Goal: Task Accomplishment & Management: Manage account settings

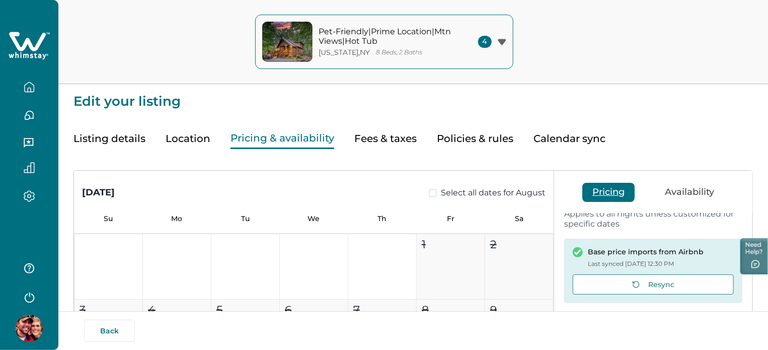
click at [126, 134] on button "Listing details" at bounding box center [109, 138] width 72 height 21
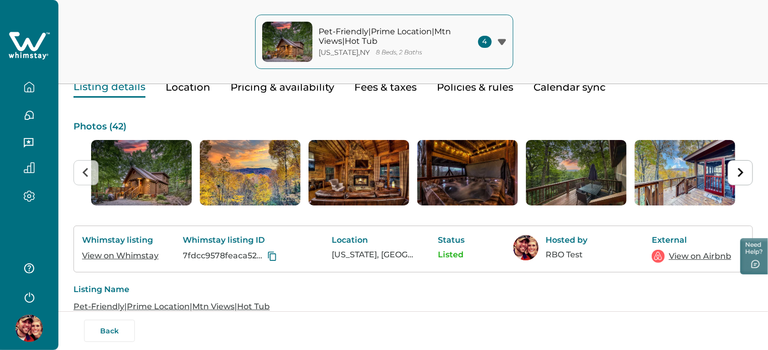
scroll to position [151, 0]
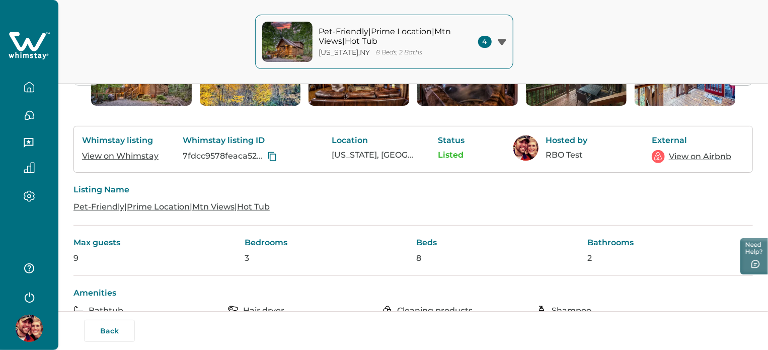
click at [680, 162] on link "View on Airbnb" at bounding box center [699, 156] width 62 height 12
click at [545, 52] on div "Pet-Friendly|Prime Location|Mtn Views|Hot Tub [US_STATE] , [GEOGRAPHIC_DATA] 8 …" at bounding box center [384, 42] width 768 height 84
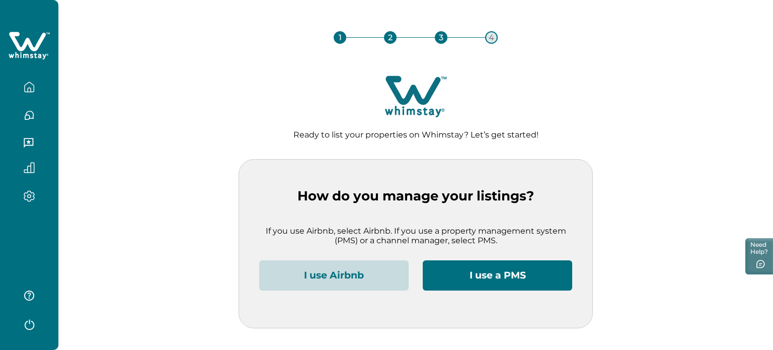
click at [361, 266] on button "I use Airbnb" at bounding box center [333, 275] width 149 height 30
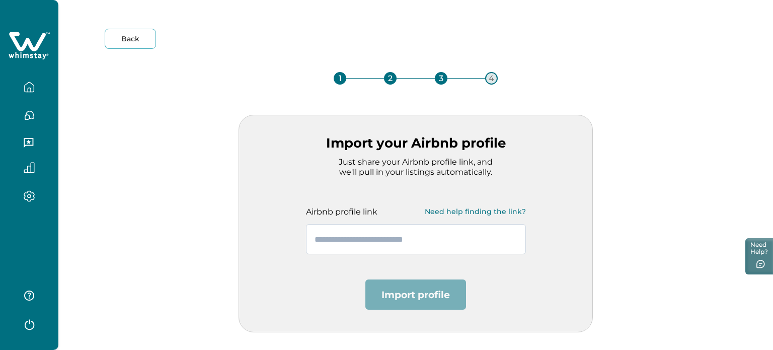
click at [428, 240] on input "text" at bounding box center [416, 239] width 220 height 30
paste input "**********"
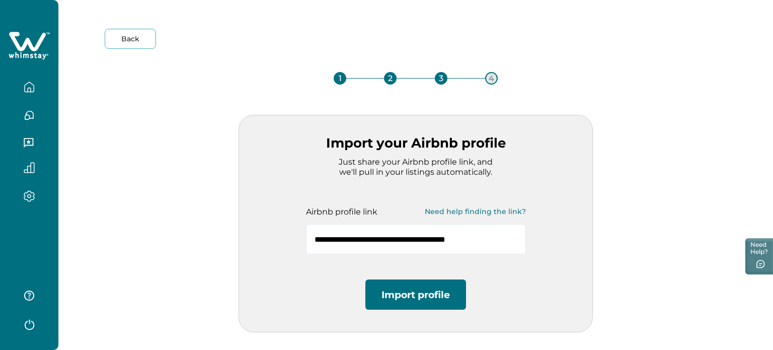
type input "**********"
click at [414, 285] on button "Import profile" at bounding box center [415, 294] width 101 height 30
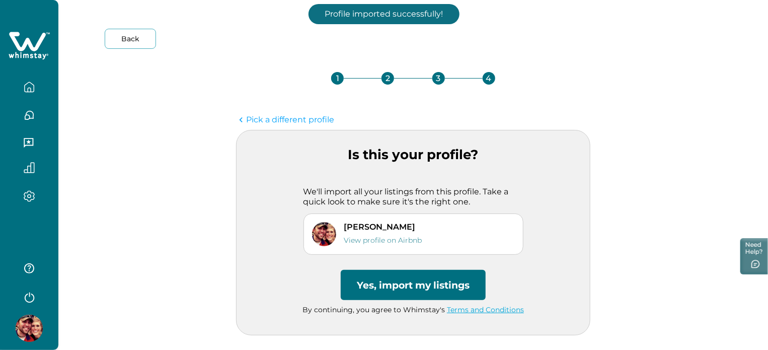
click at [433, 289] on button "Yes, import my listings" at bounding box center [413, 285] width 145 height 30
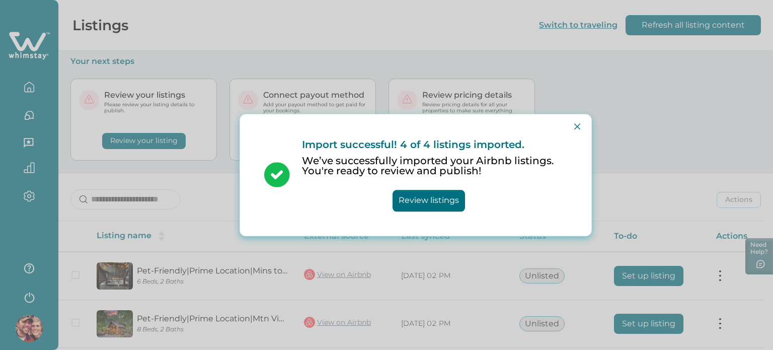
click at [445, 206] on button "Review listings" at bounding box center [428, 201] width 72 height 22
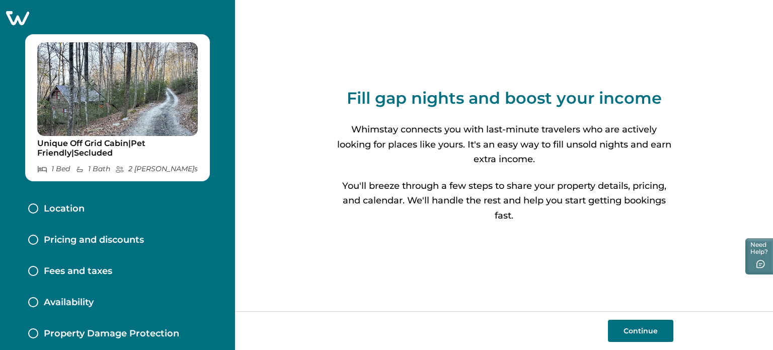
click at [16, 23] on icon at bounding box center [17, 18] width 25 height 16
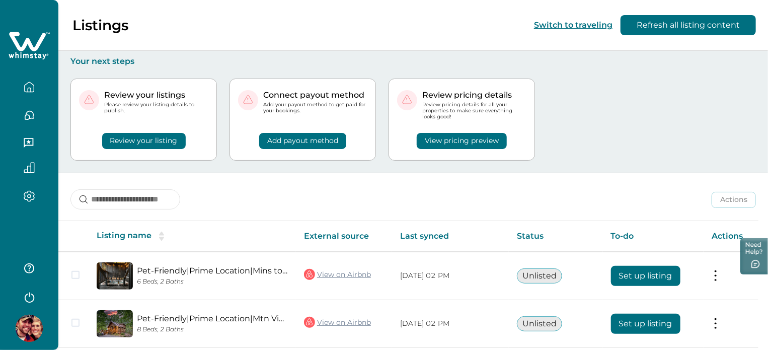
scroll to position [134, 0]
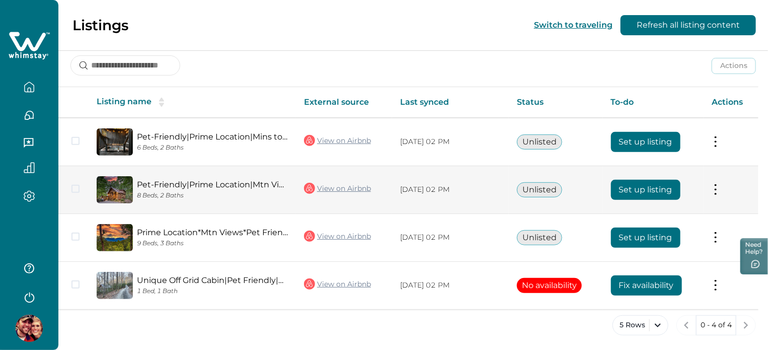
click at [619, 182] on button "Set up listing" at bounding box center [645, 190] width 69 height 20
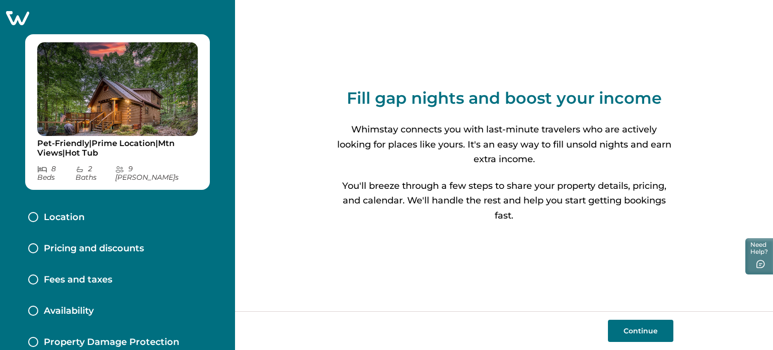
click at [634, 322] on button "Continue" at bounding box center [640, 330] width 65 height 22
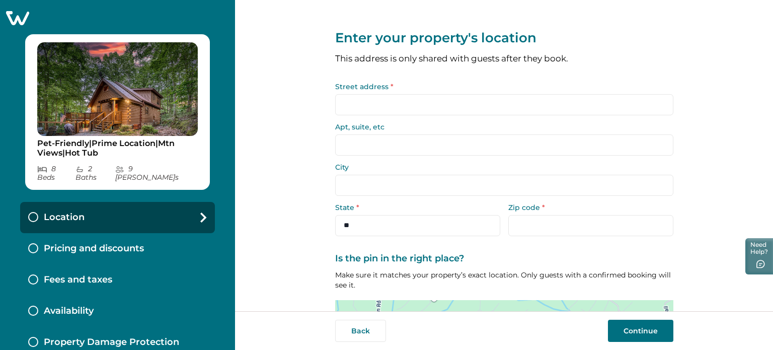
click at [425, 107] on input "Street address *" at bounding box center [504, 104] width 338 height 21
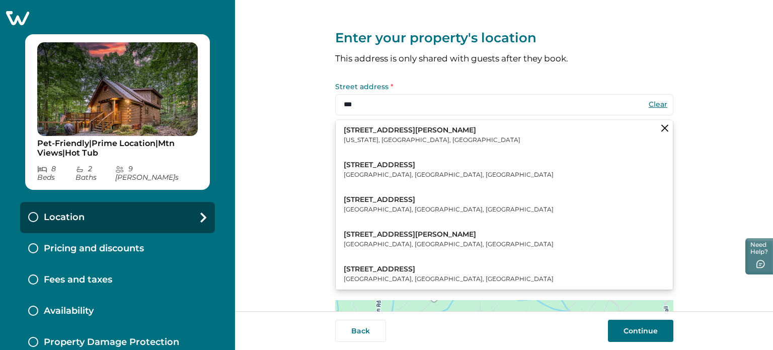
click at [422, 129] on button "123 William Street New York, NY, USA" at bounding box center [504, 135] width 337 height 31
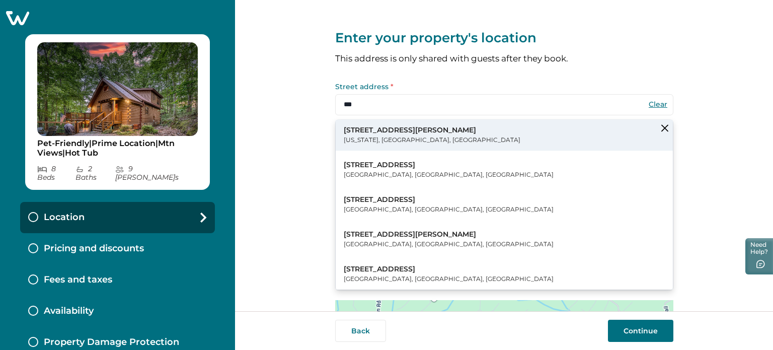
type input "**********"
type input "********"
select select "**"
type input "*****"
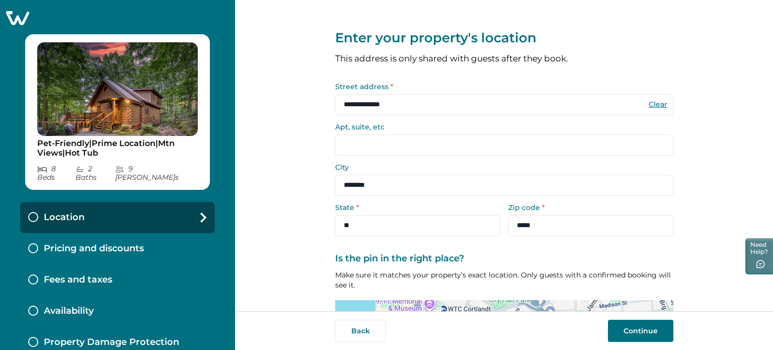
click at [644, 331] on button "Continue" at bounding box center [640, 330] width 65 height 22
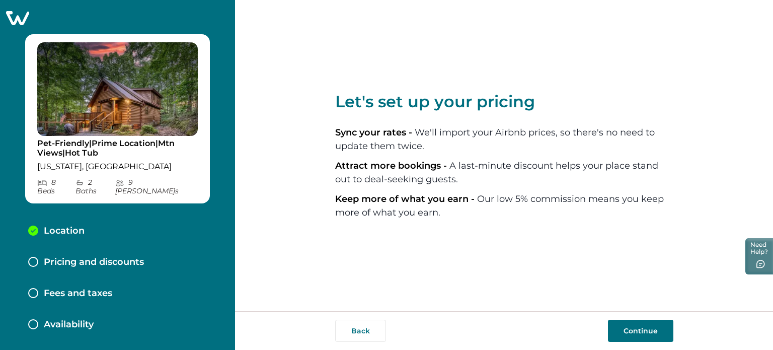
click at [620, 333] on button "Continue" at bounding box center [640, 330] width 65 height 22
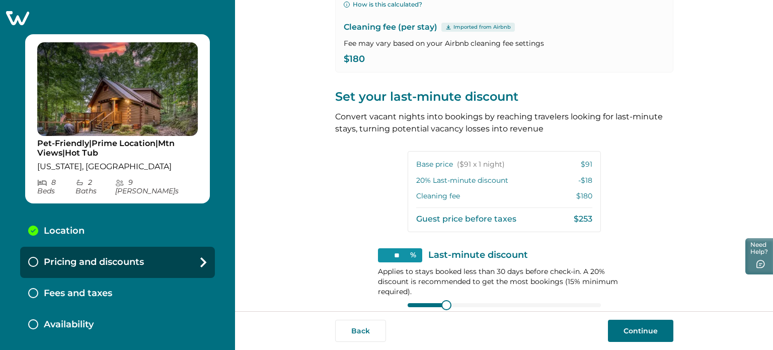
scroll to position [302, 0]
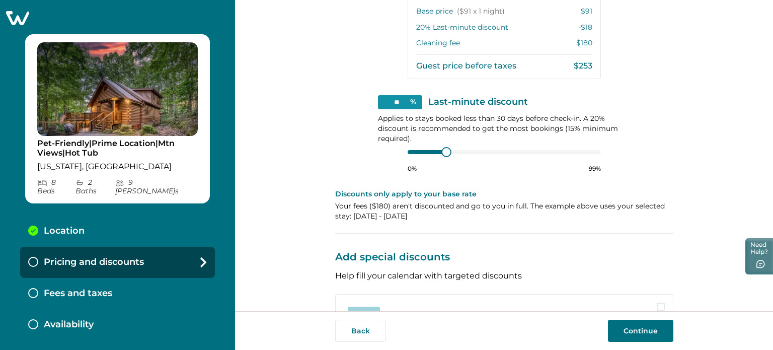
click at [623, 331] on button "Continue" at bounding box center [640, 330] width 65 height 22
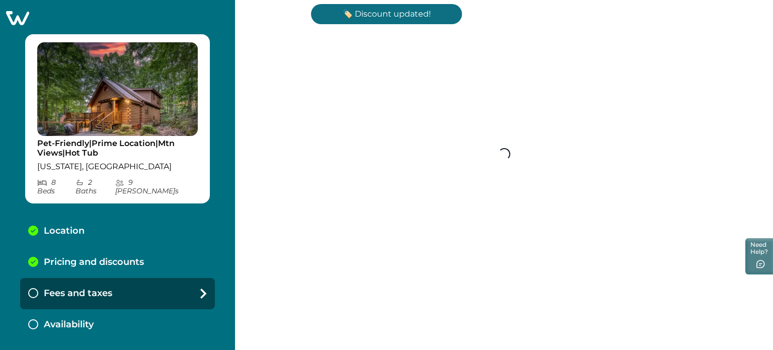
scroll to position [179, 0]
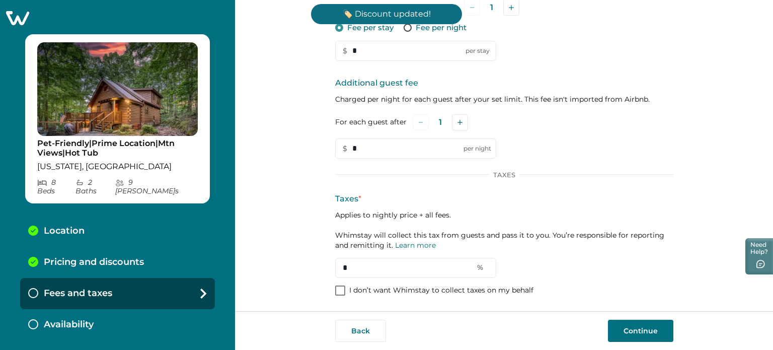
click at [509, 291] on p "I don’t want Whimstay to collect taxes on my behalf" at bounding box center [441, 290] width 184 height 10
click at [612, 323] on button "Continue" at bounding box center [640, 330] width 65 height 22
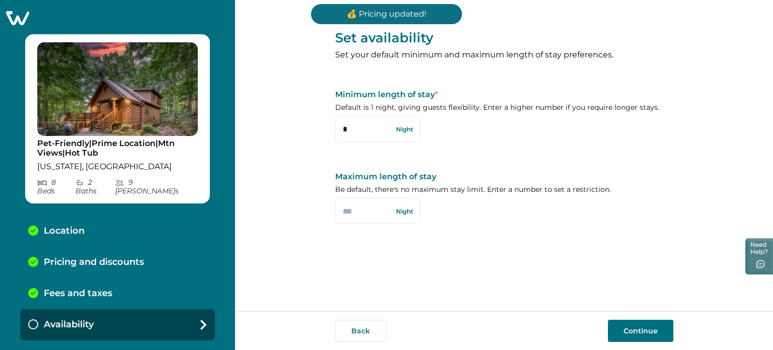
click at [633, 327] on button "Continue" at bounding box center [640, 330] width 65 height 22
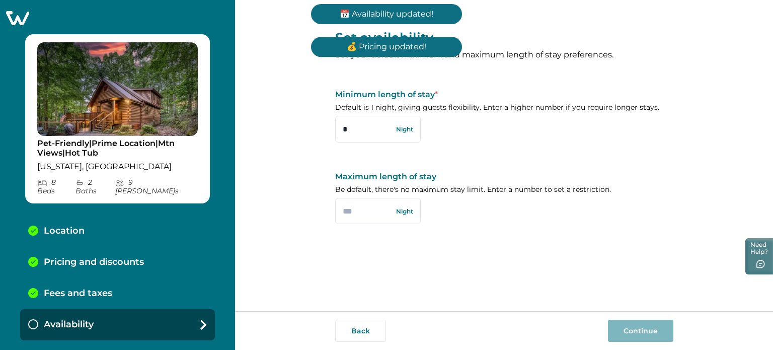
scroll to position [13, 0]
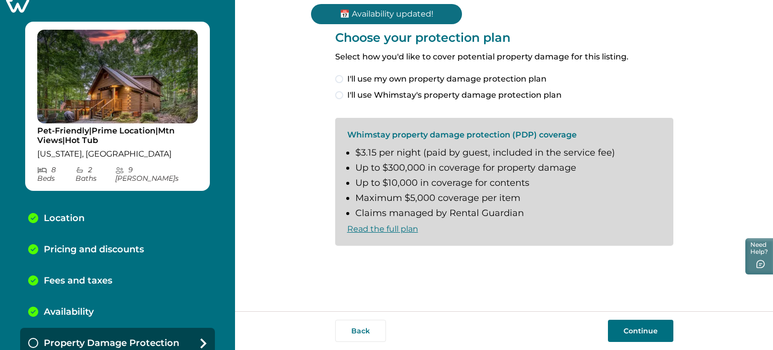
click at [450, 81] on span "I'll use my own property damage protection plan" at bounding box center [446, 79] width 199 height 12
click at [645, 333] on button "Continue" at bounding box center [640, 330] width 65 height 22
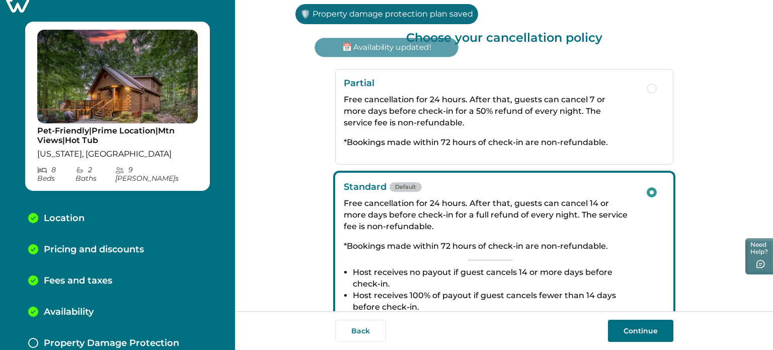
scroll to position [44, 0]
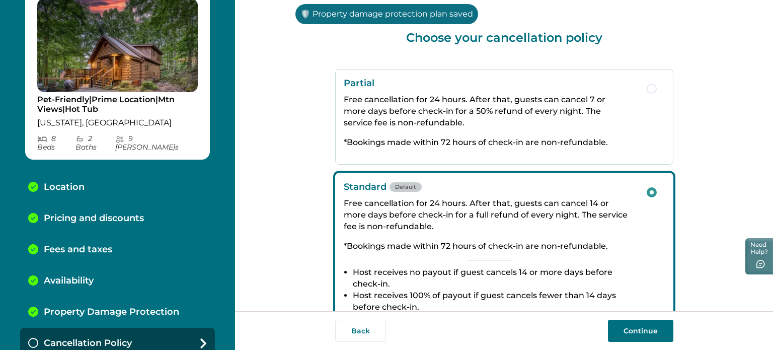
click at [645, 333] on button "Continue" at bounding box center [640, 330] width 65 height 22
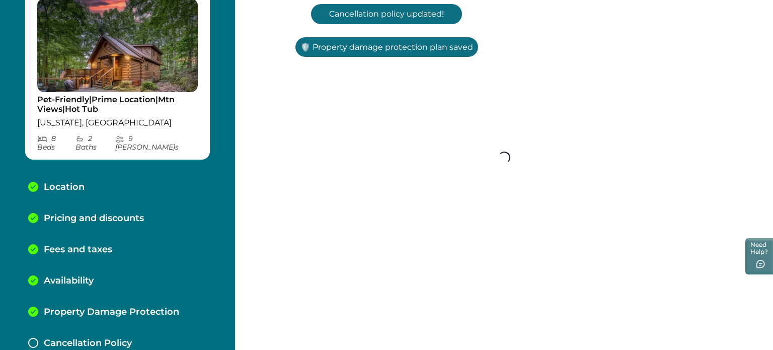
scroll to position [75, 0]
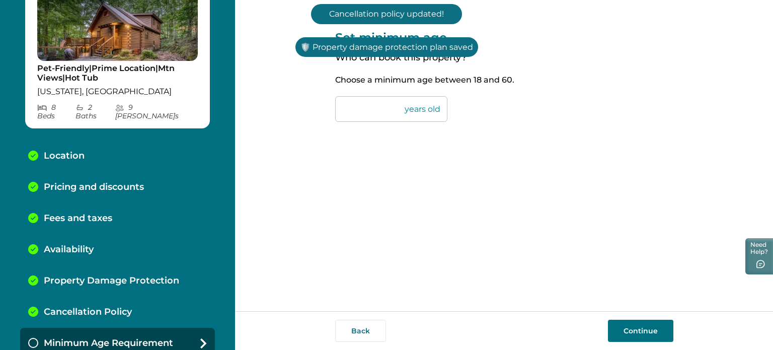
click at [645, 333] on button "Continue" at bounding box center [640, 330] width 65 height 22
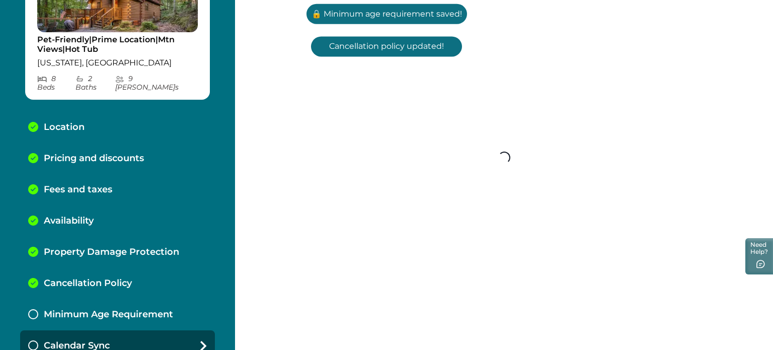
scroll to position [106, 0]
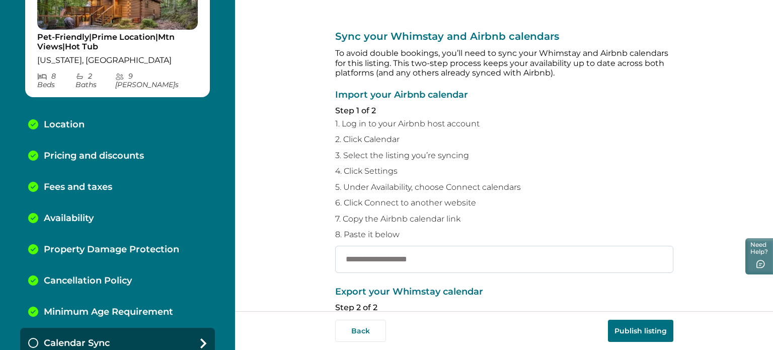
click at [407, 259] on input "text" at bounding box center [504, 258] width 338 height 27
paste input "**********"
type input "**********"
click at [650, 331] on button "Publish listing" at bounding box center [640, 330] width 65 height 22
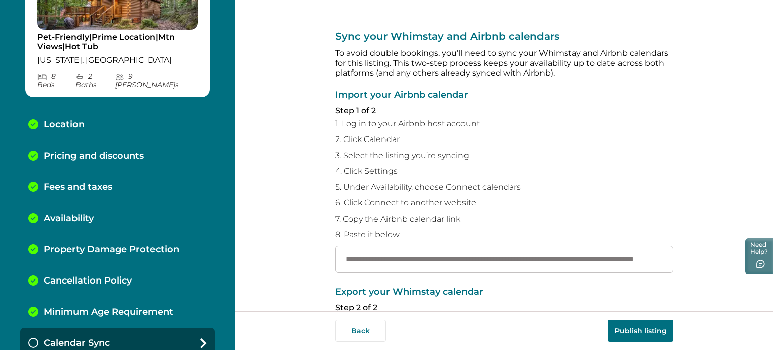
scroll to position [0, 0]
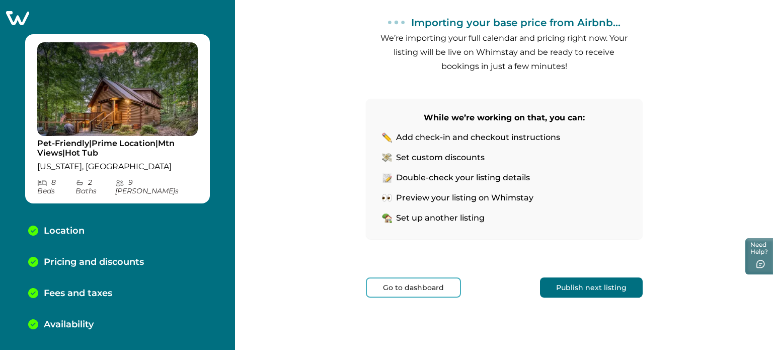
click at [18, 14] on icon at bounding box center [17, 18] width 23 height 14
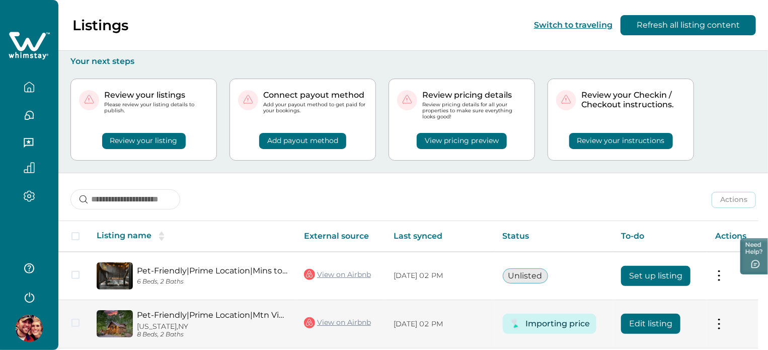
click at [654, 325] on button "Edit listing" at bounding box center [650, 323] width 59 height 20
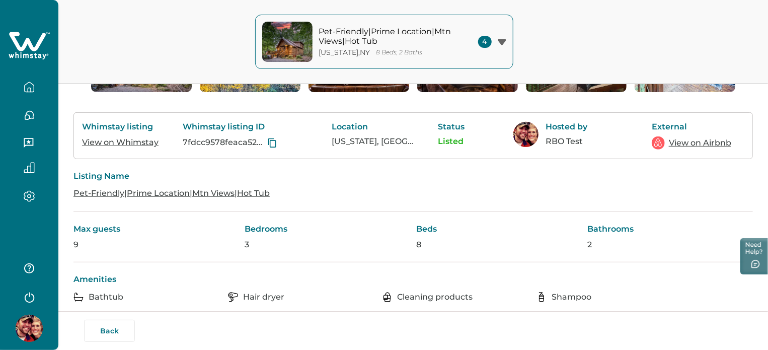
scroll to position [165, 0]
click at [623, 46] on div "Pet-Friendly|Prime Location|Mtn Views|Hot Tub New York , NY 8 Beds, 2 Baths 4 P…" at bounding box center [384, 42] width 768 height 84
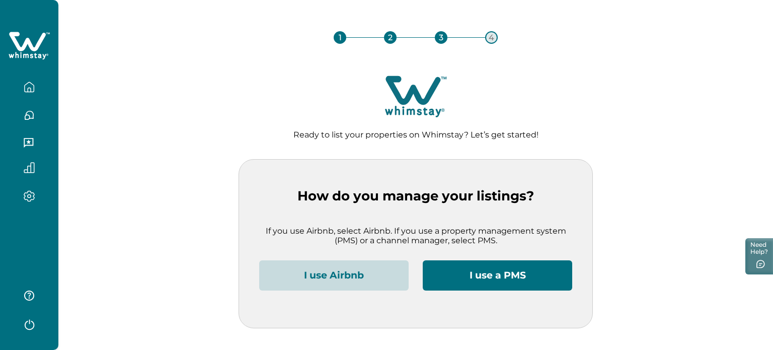
click at [345, 269] on button "I use Airbnb" at bounding box center [333, 275] width 149 height 30
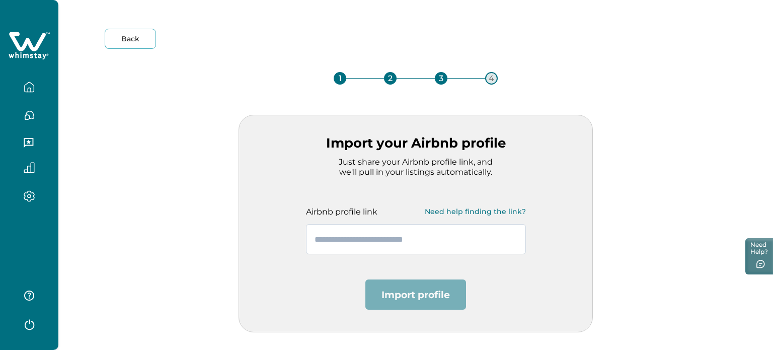
click at [352, 242] on input "text" at bounding box center [416, 239] width 220 height 30
paste input "**********"
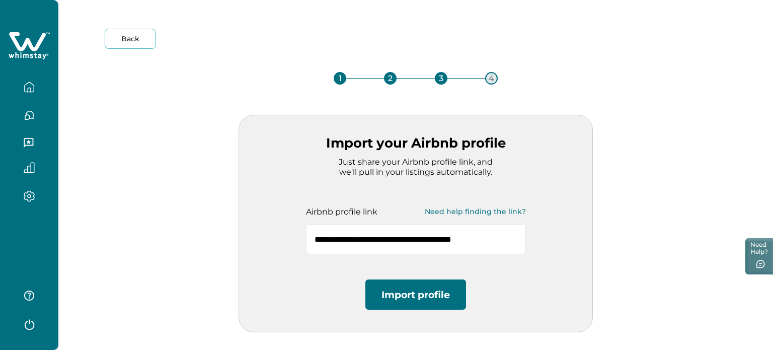
type input "**********"
click at [383, 276] on div "**********" at bounding box center [415, 223] width 354 height 217
click at [387, 288] on button "Import profile" at bounding box center [415, 294] width 101 height 30
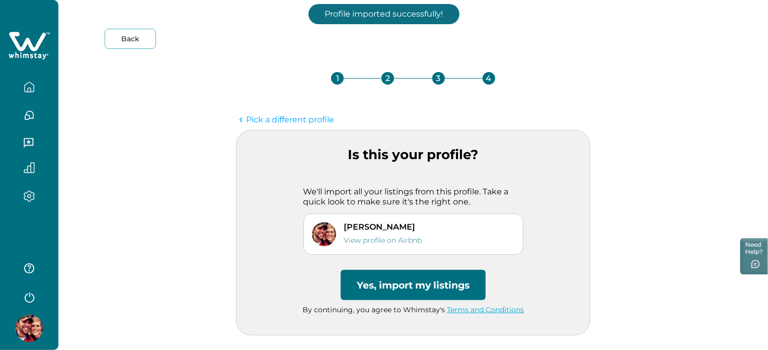
click at [390, 286] on button "Yes, import my listings" at bounding box center [413, 285] width 145 height 30
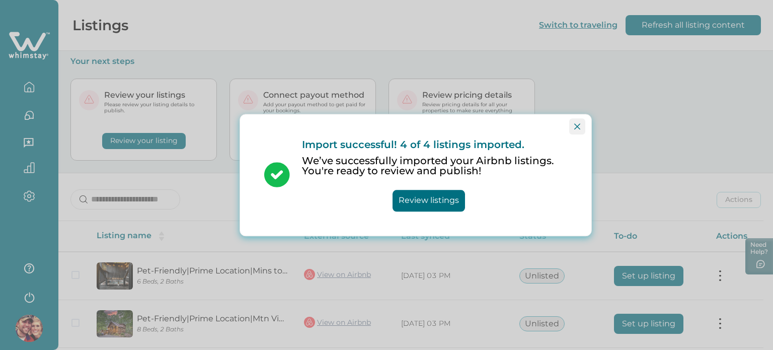
click at [575, 125] on icon "Close" at bounding box center [577, 126] width 6 height 6
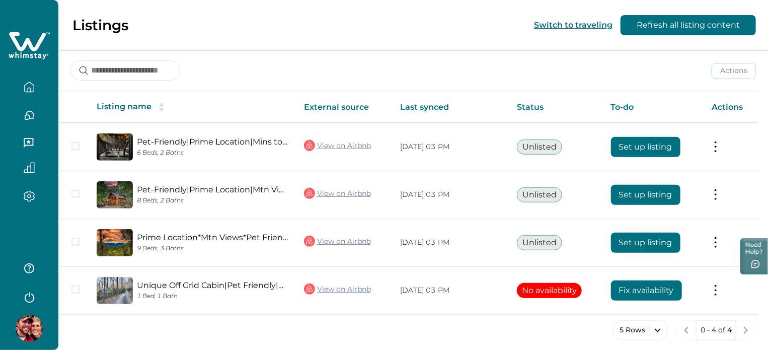
scroll to position [134, 0]
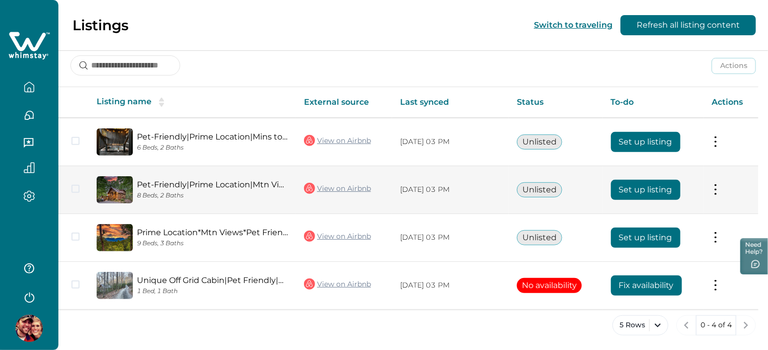
click at [620, 185] on button "Set up listing" at bounding box center [645, 190] width 69 height 20
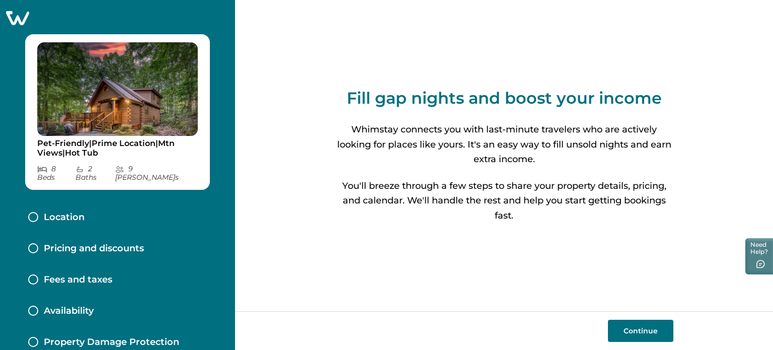
click at [644, 321] on button "Continue" at bounding box center [640, 330] width 65 height 22
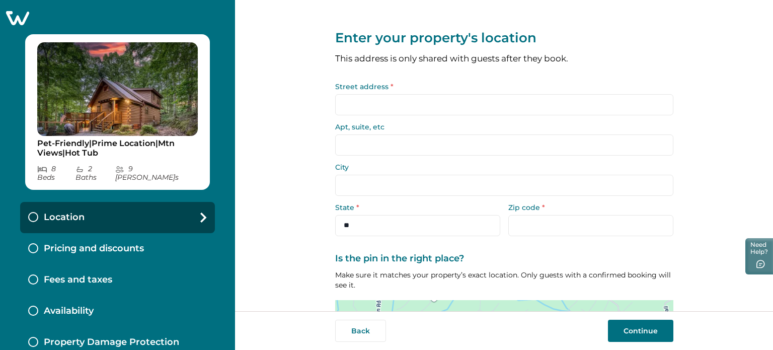
click at [401, 105] on input "Street address *" at bounding box center [504, 104] width 338 height 21
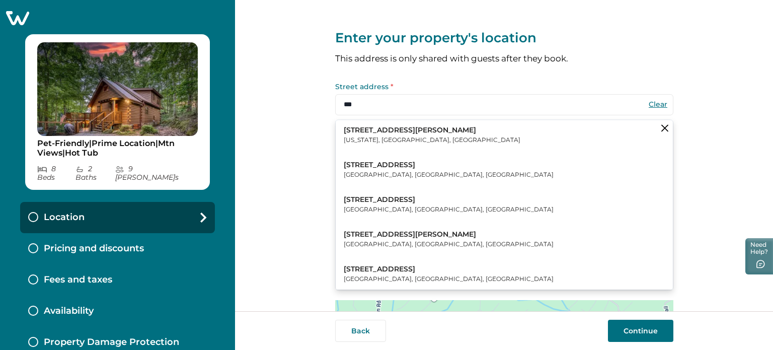
click at [401, 140] on p "New York, NY, USA" at bounding box center [432, 140] width 177 height 10
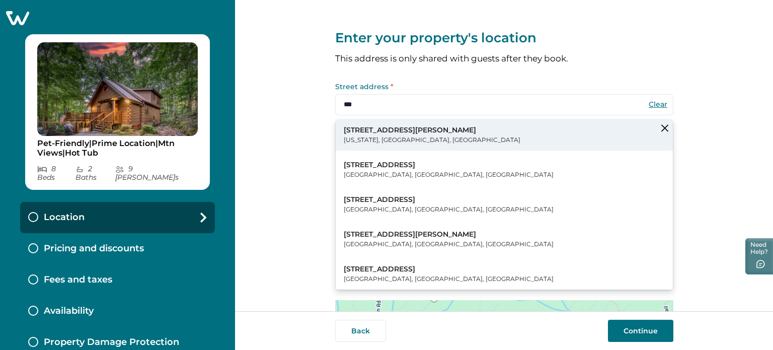
type input "**********"
type input "********"
select select "**"
type input "*****"
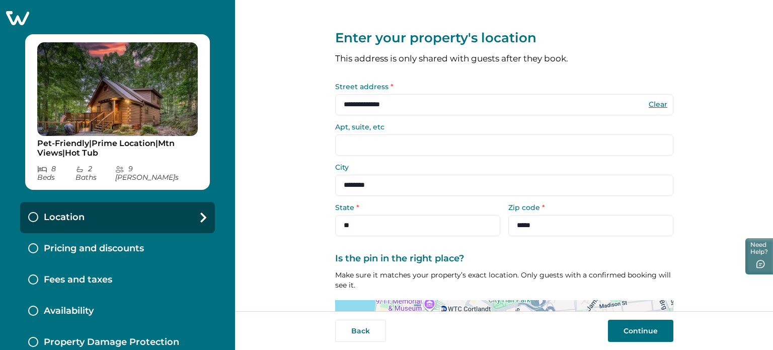
click at [644, 333] on button "Continue" at bounding box center [640, 330] width 65 height 22
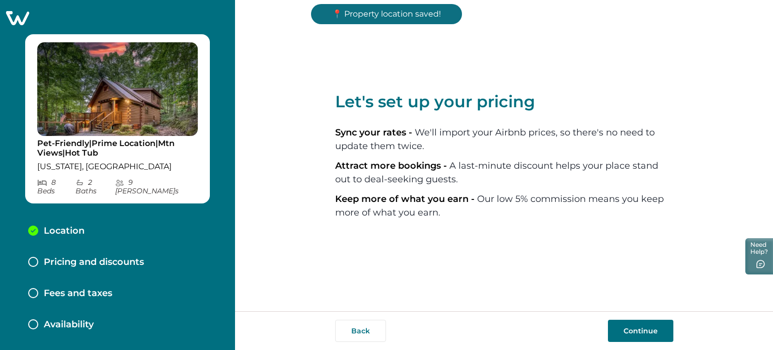
click at [630, 327] on button "Continue" at bounding box center [640, 330] width 65 height 22
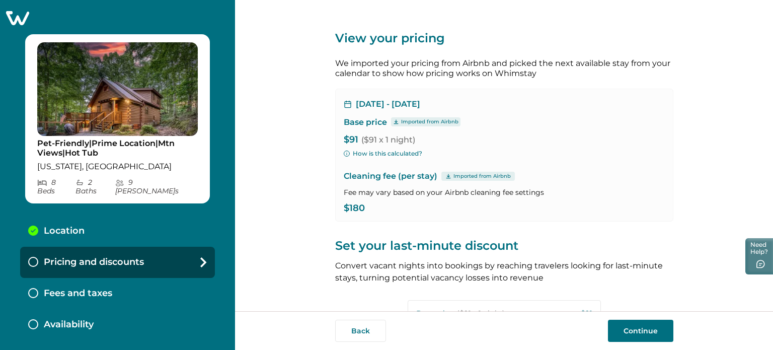
click at [630, 327] on button "Continue" at bounding box center [640, 330] width 65 height 22
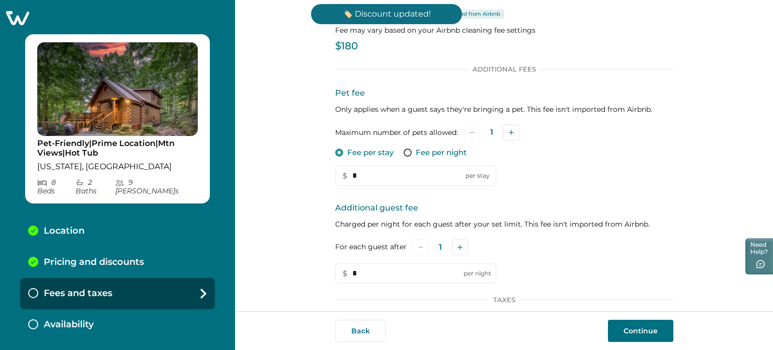
scroll to position [179, 0]
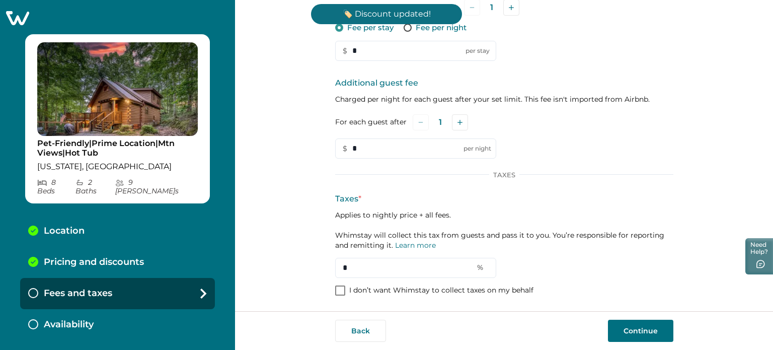
click at [375, 294] on p "I don’t want Whimstay to collect taxes on my behalf" at bounding box center [441, 290] width 184 height 10
click at [652, 325] on button "Continue" at bounding box center [640, 330] width 65 height 22
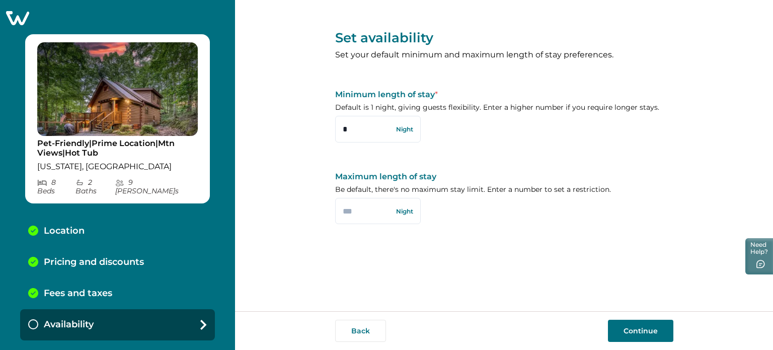
click at [631, 329] on button "Continue" at bounding box center [640, 330] width 65 height 22
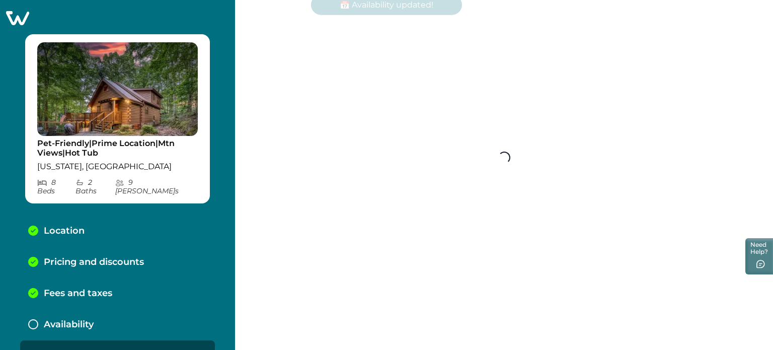
scroll to position [13, 0]
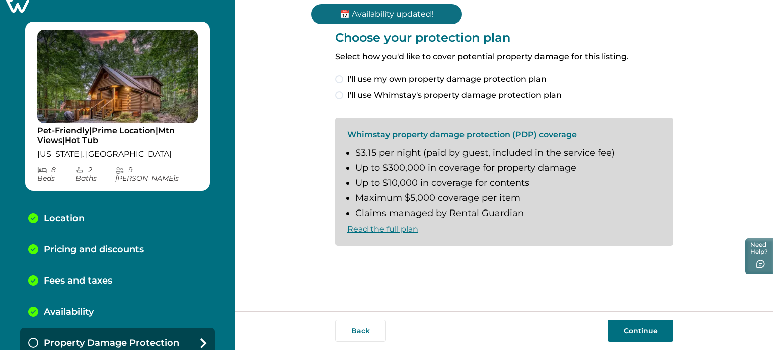
click at [491, 73] on span "I'll use my own property damage protection plan" at bounding box center [446, 79] width 199 height 12
click at [640, 324] on button "Continue" at bounding box center [640, 330] width 65 height 22
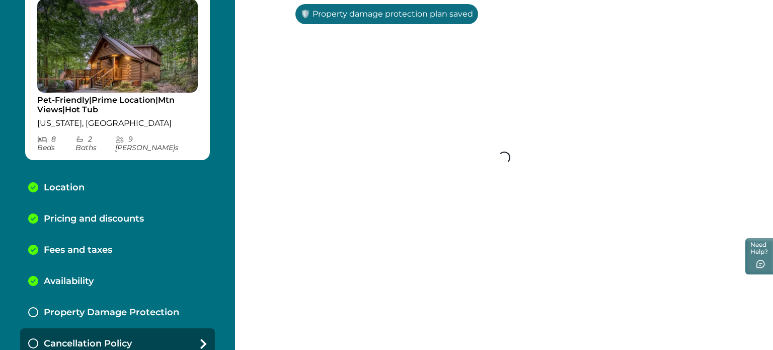
scroll to position [44, 0]
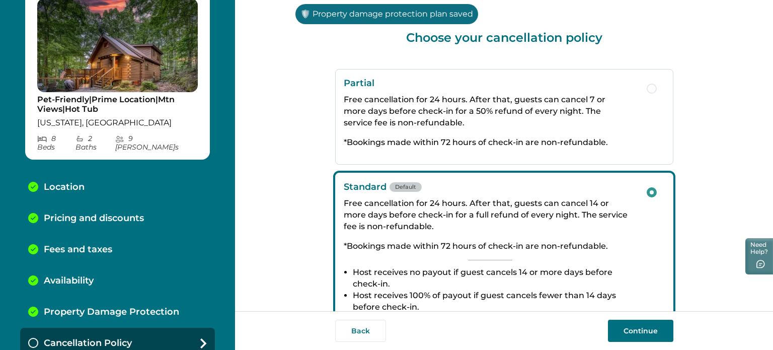
click at [640, 324] on button "Continue" at bounding box center [640, 330] width 65 height 22
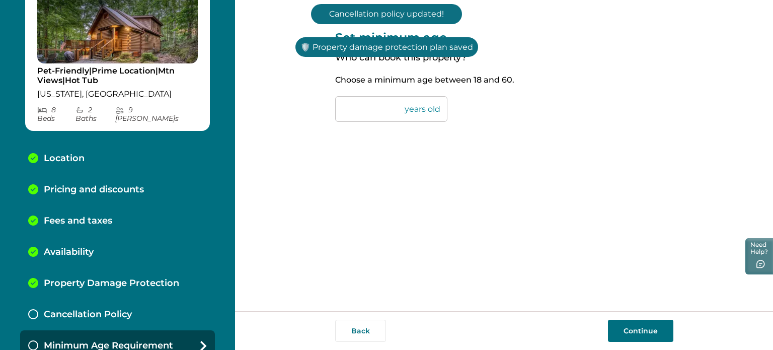
scroll to position [75, 0]
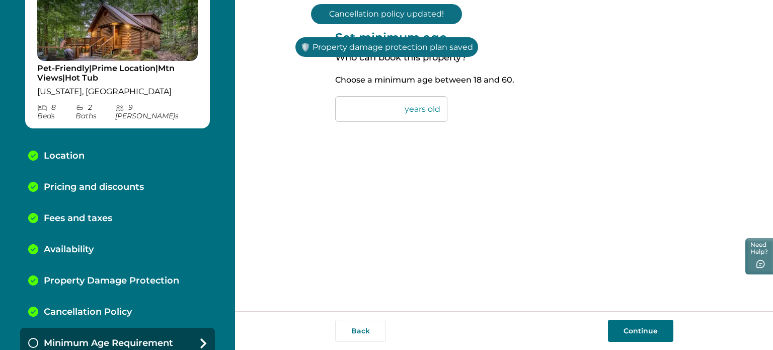
click at [640, 324] on button "Continue" at bounding box center [640, 330] width 65 height 22
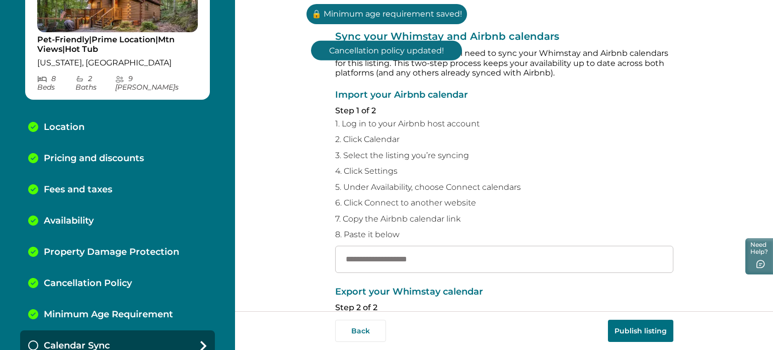
scroll to position [106, 0]
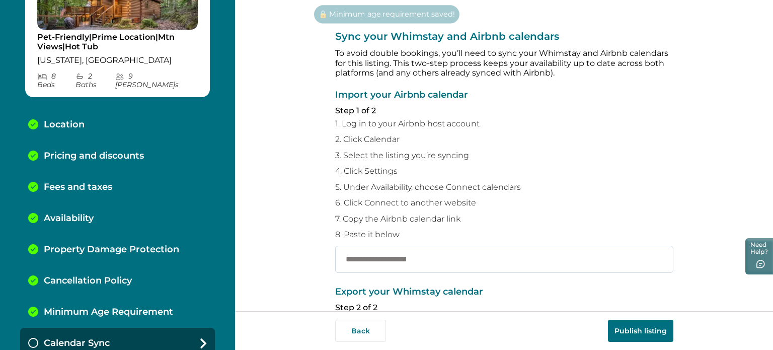
click at [463, 257] on input "text" at bounding box center [504, 258] width 338 height 27
paste input "**********"
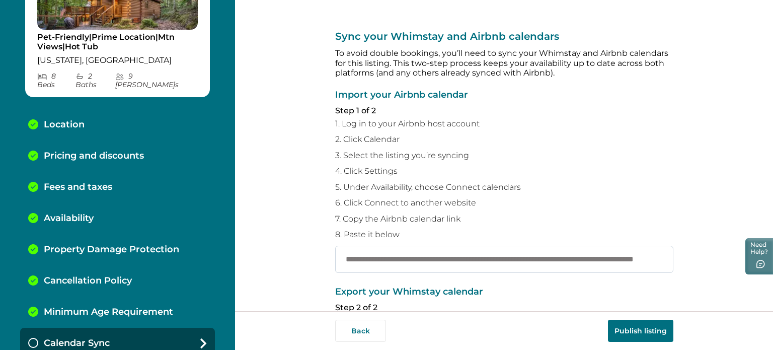
scroll to position [0, 105]
type input "**********"
click at [614, 333] on button "Publish listing" at bounding box center [640, 330] width 65 height 22
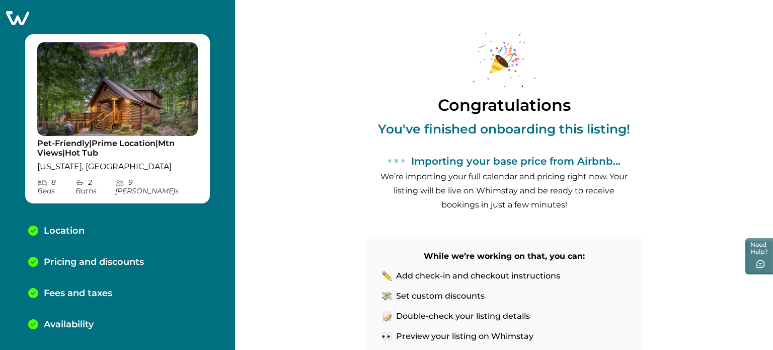
click at [14, 21] on icon at bounding box center [17, 18] width 25 height 16
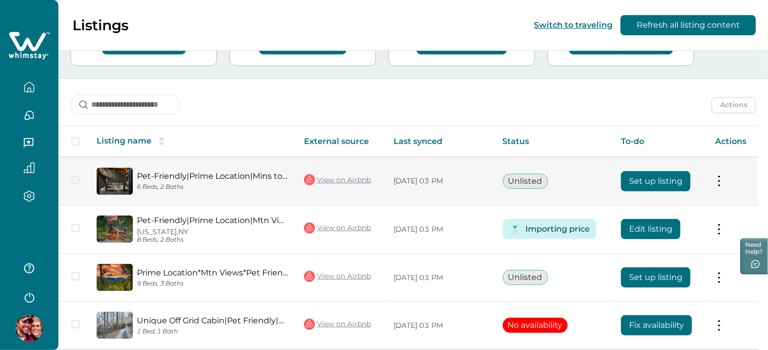
scroll to position [101, 0]
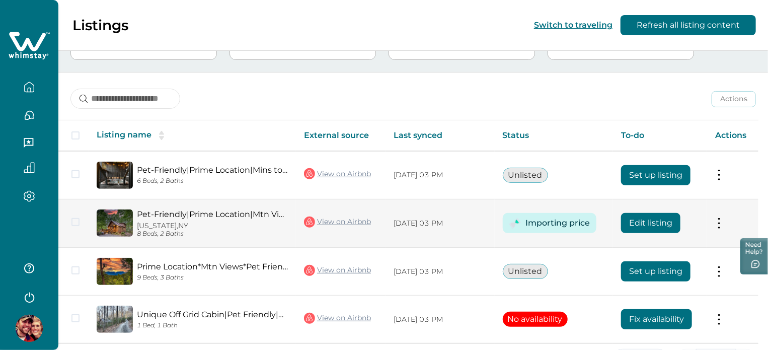
click at [194, 213] on link "Pet-Friendly|Prime Location|Mtn Views|Hot Tub" at bounding box center [212, 214] width 151 height 10
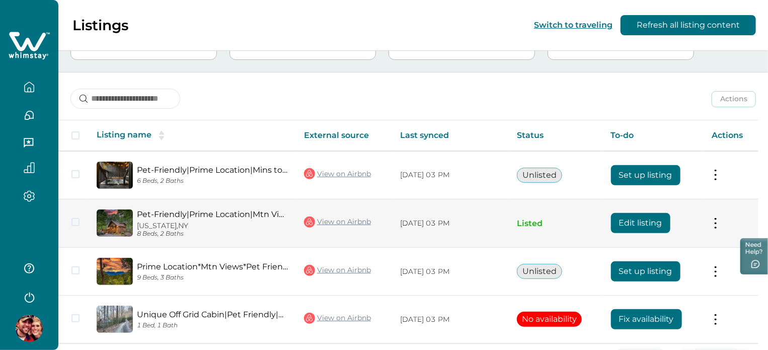
click at [644, 218] on button "Edit listing" at bounding box center [640, 223] width 59 height 20
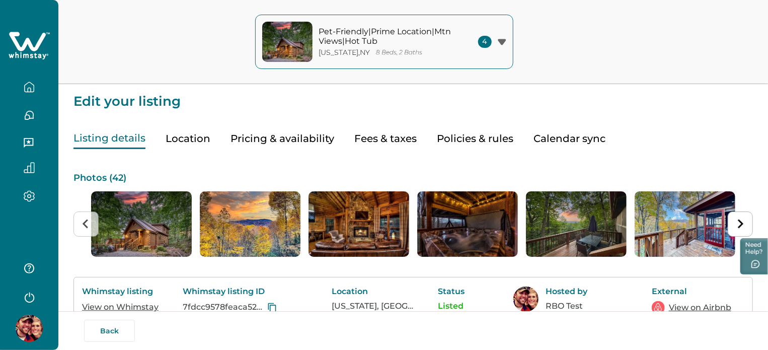
click at [264, 128] on button "Pricing & availability" at bounding box center [282, 138] width 104 height 21
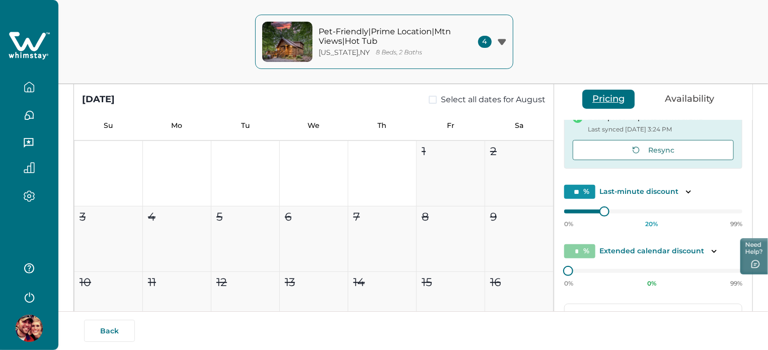
scroll to position [204, 0]
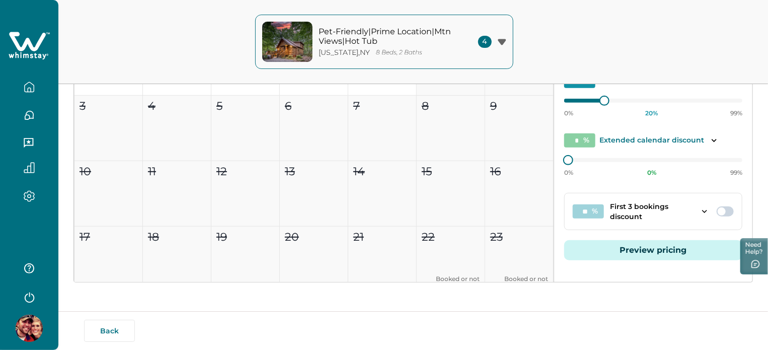
click at [724, 209] on span at bounding box center [724, 211] width 17 height 10
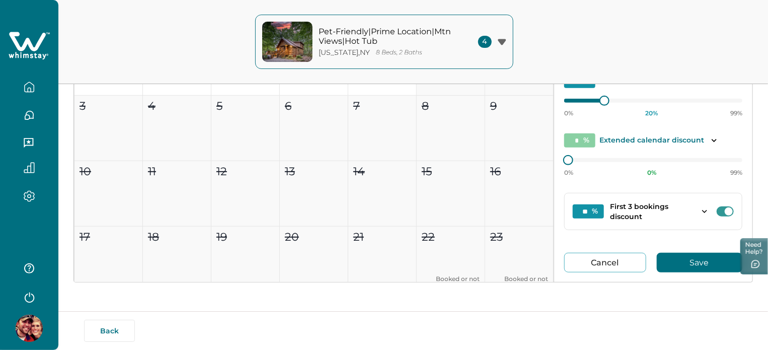
click at [675, 253] on button "Save" at bounding box center [699, 263] width 86 height 20
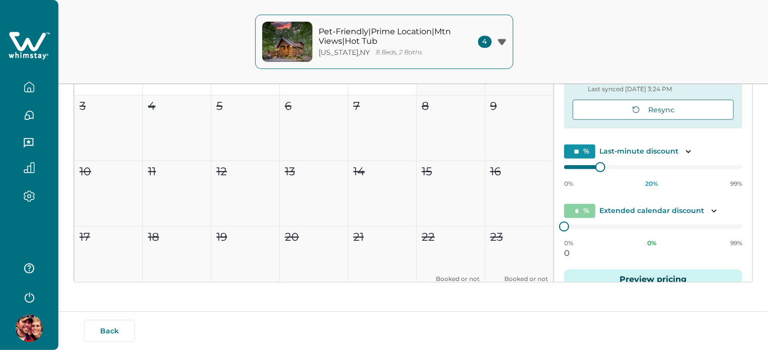
type input "**"
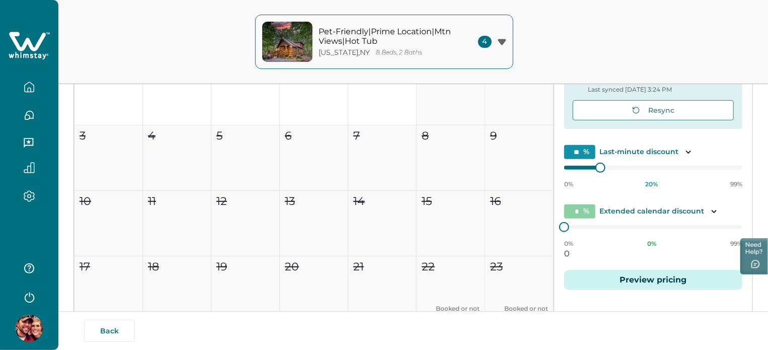
scroll to position [204, 0]
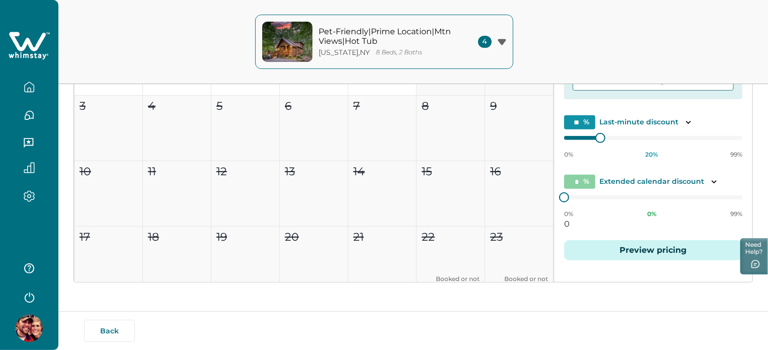
click at [28, 76] on div at bounding box center [29, 83] width 42 height 28
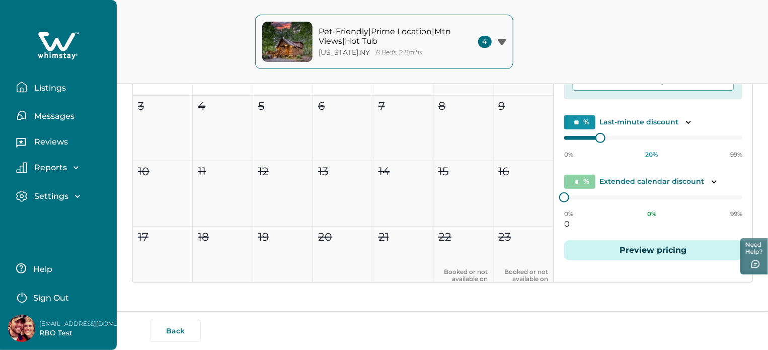
click at [26, 94] on button "Listings" at bounding box center [62, 87] width 93 height 20
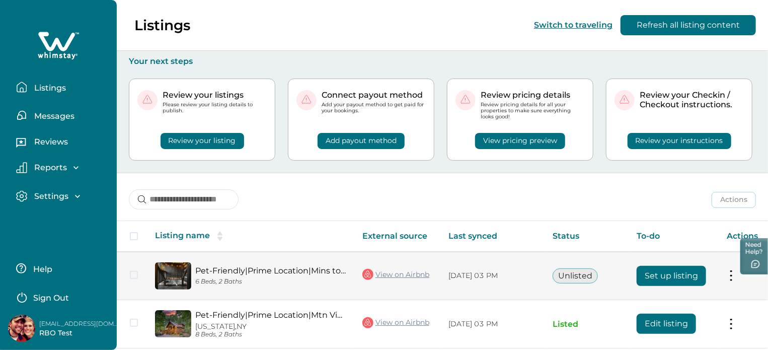
click at [663, 271] on button "Set up listing" at bounding box center [670, 276] width 69 height 20
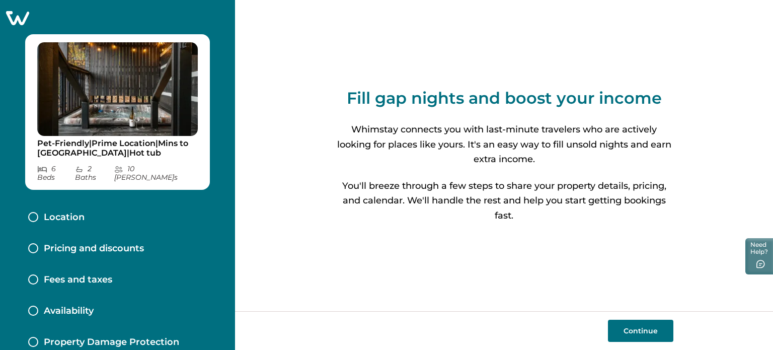
click at [634, 328] on button "Continue" at bounding box center [640, 330] width 65 height 22
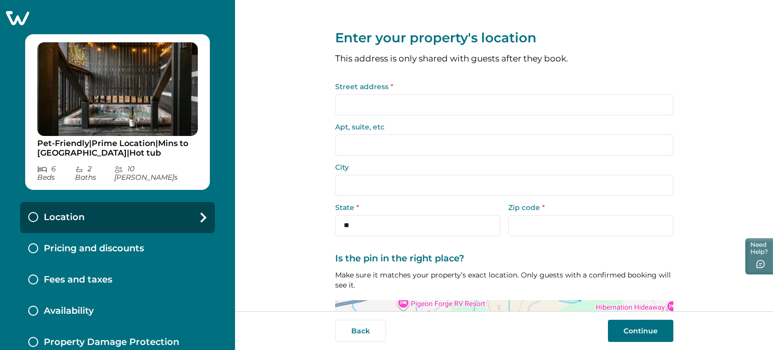
click at [634, 328] on button "Continue" at bounding box center [640, 330] width 65 height 22
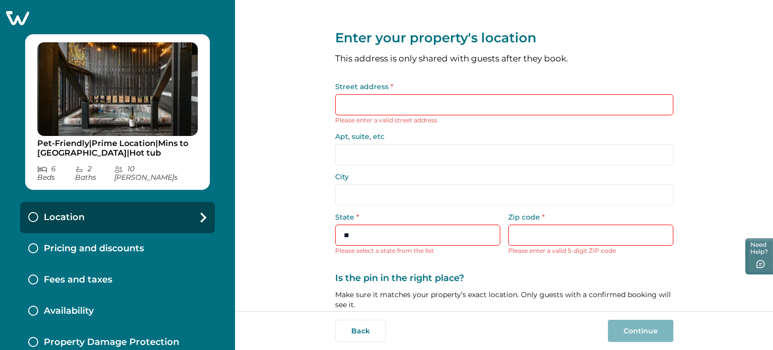
click at [380, 106] on input "Street address *" at bounding box center [504, 104] width 338 height 21
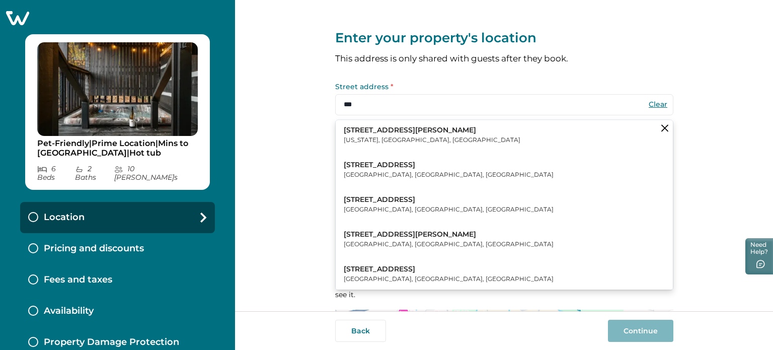
click at [387, 140] on p "New York, NY, USA" at bounding box center [432, 140] width 177 height 10
type input "**********"
type input "********"
select select "**"
type input "*****"
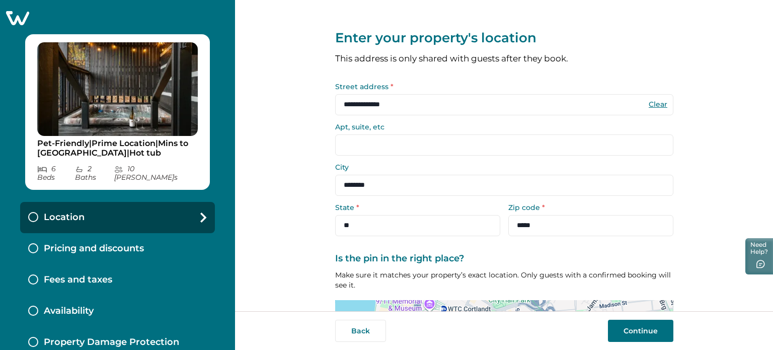
click at [633, 326] on button "Continue" at bounding box center [640, 330] width 65 height 22
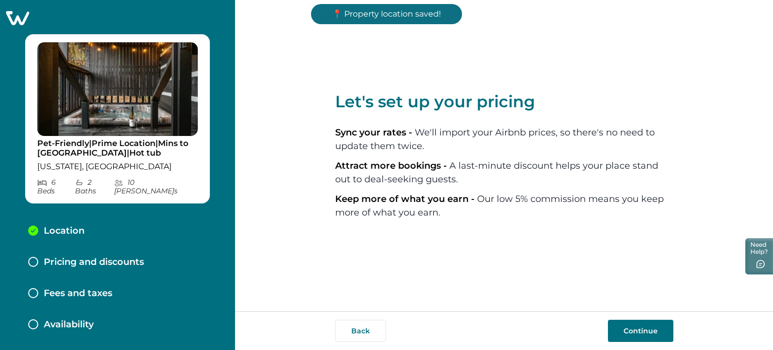
click at [633, 326] on button "Continue" at bounding box center [640, 330] width 65 height 22
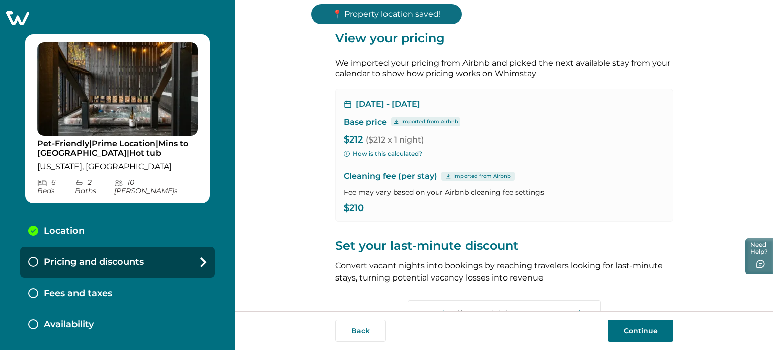
click at [633, 326] on button "Continue" at bounding box center [640, 330] width 65 height 22
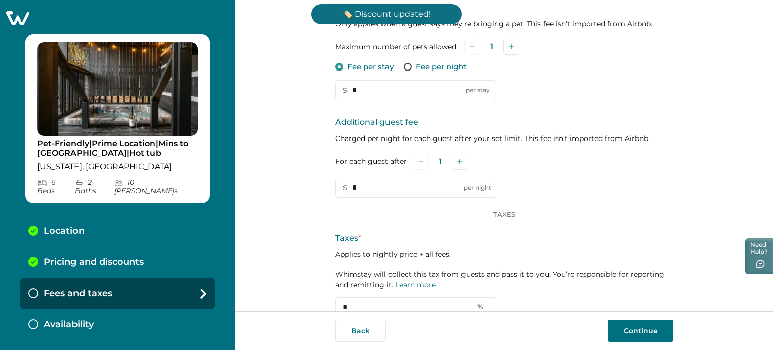
scroll to position [179, 0]
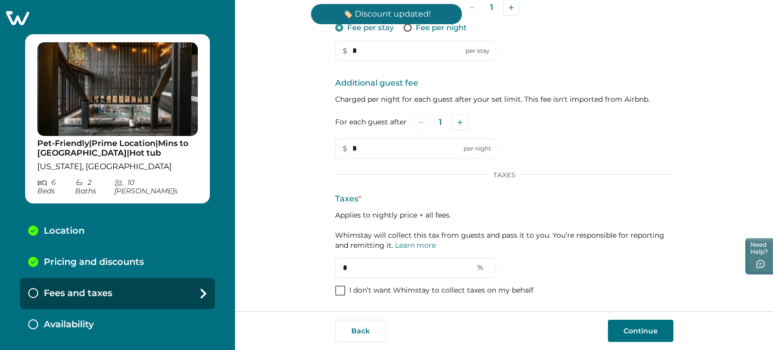
click at [474, 294] on p "I don’t want Whimstay to collect taxes on my behalf" at bounding box center [441, 290] width 184 height 10
click at [627, 327] on button "Continue" at bounding box center [640, 330] width 65 height 22
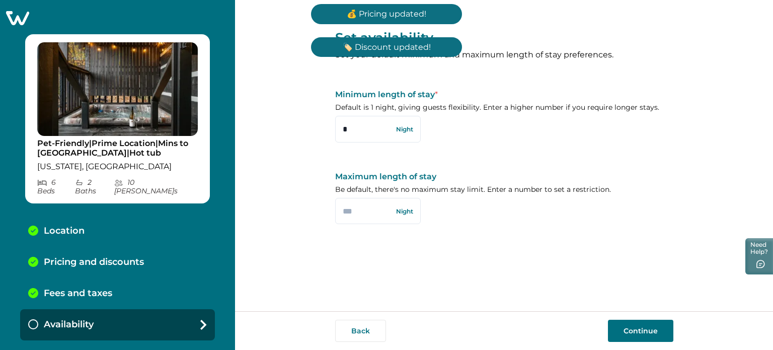
click at [627, 327] on button "Continue" at bounding box center [640, 330] width 65 height 22
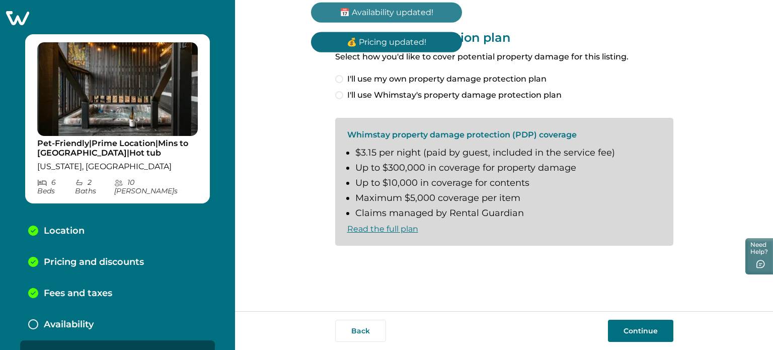
scroll to position [13, 0]
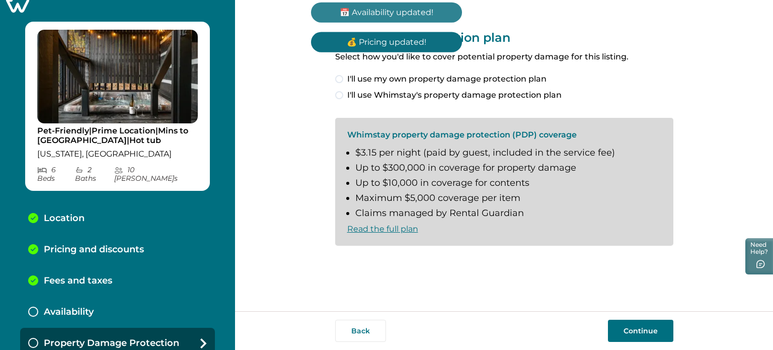
click at [627, 327] on button "Continue" at bounding box center [640, 330] width 65 height 22
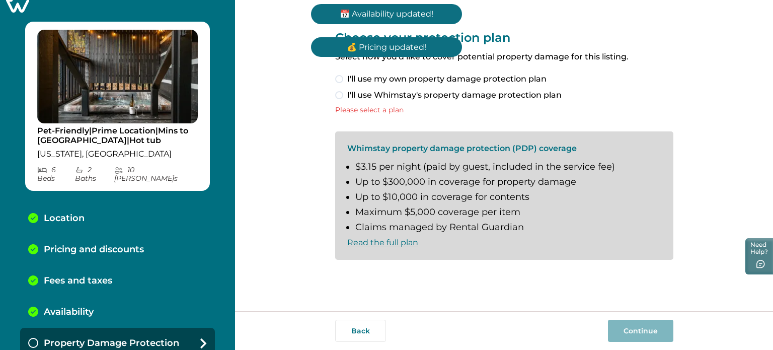
click at [370, 74] on span "I'll use my own property damage protection plan" at bounding box center [446, 79] width 199 height 12
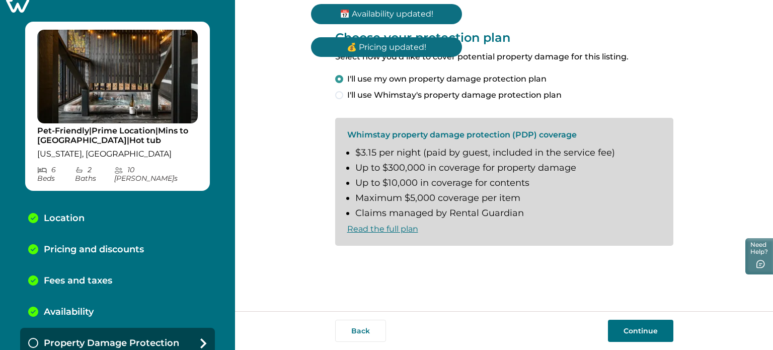
click at [637, 320] on button "Continue" at bounding box center [640, 330] width 65 height 22
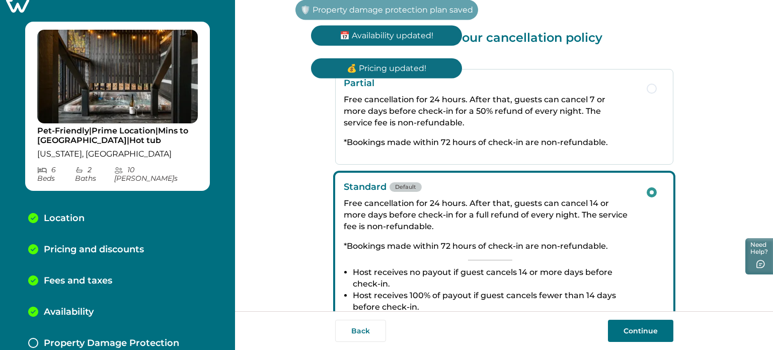
scroll to position [44, 0]
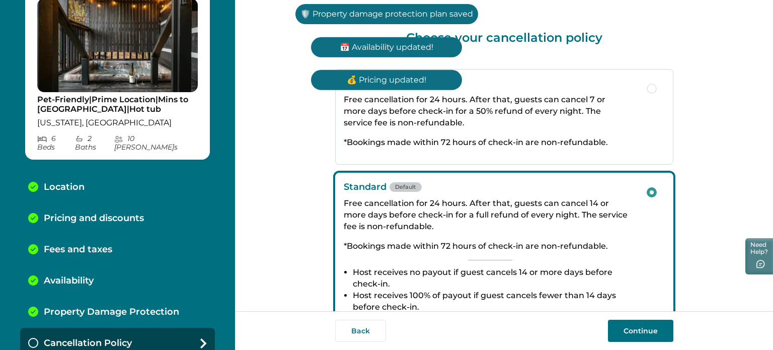
click at [637, 320] on button "Continue" at bounding box center [640, 330] width 65 height 22
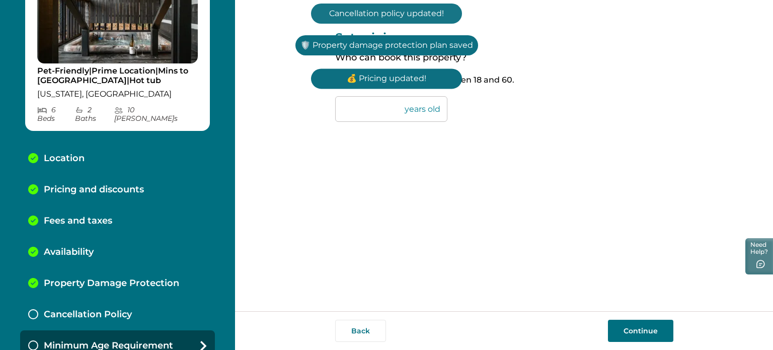
scroll to position [75, 0]
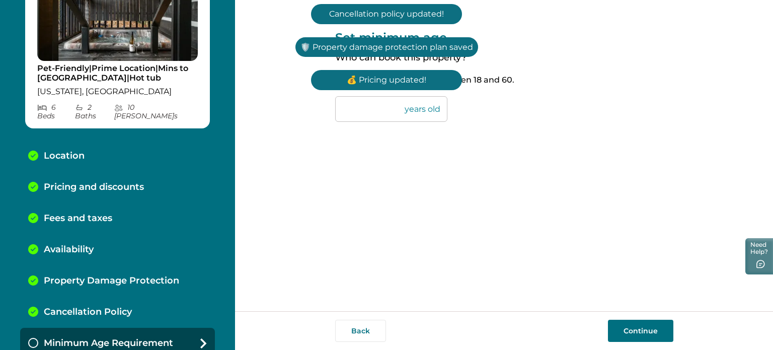
click at [637, 320] on button "Continue" at bounding box center [640, 330] width 65 height 22
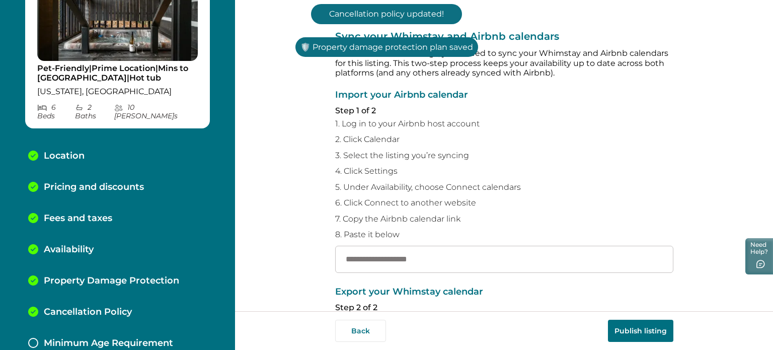
scroll to position [106, 0]
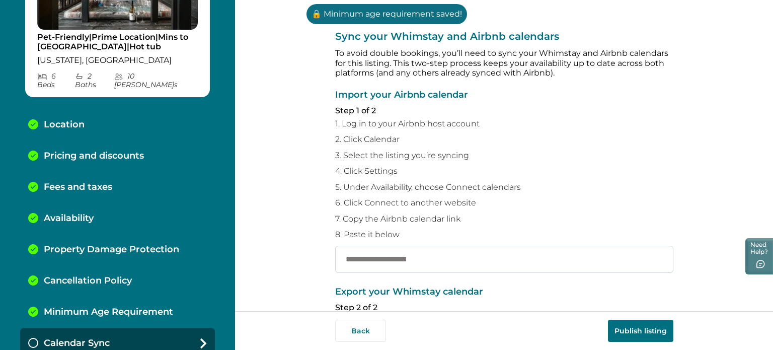
click at [372, 267] on input "text" at bounding box center [504, 258] width 338 height 27
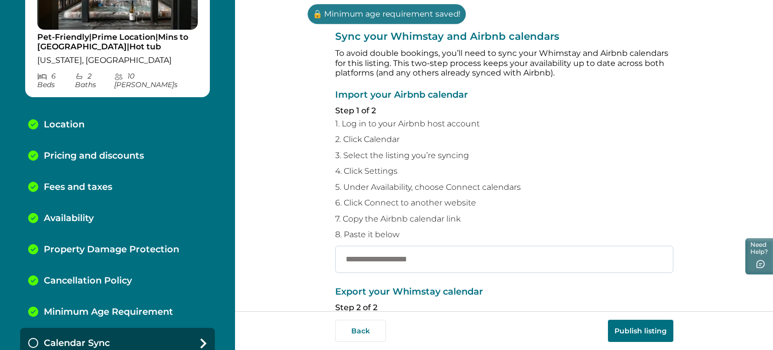
paste input "**********"
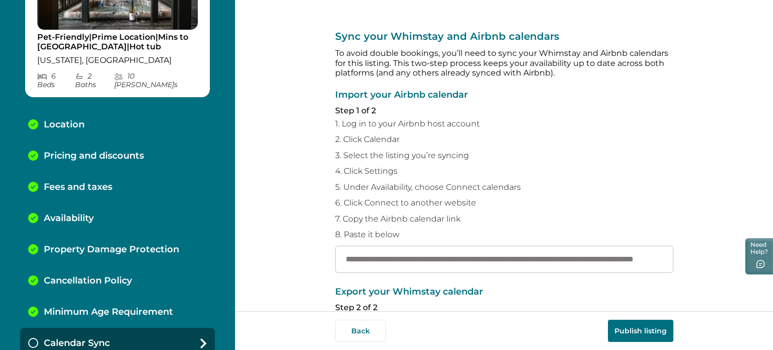
type input "**********"
click at [613, 330] on button "Publish listing" at bounding box center [640, 330] width 65 height 22
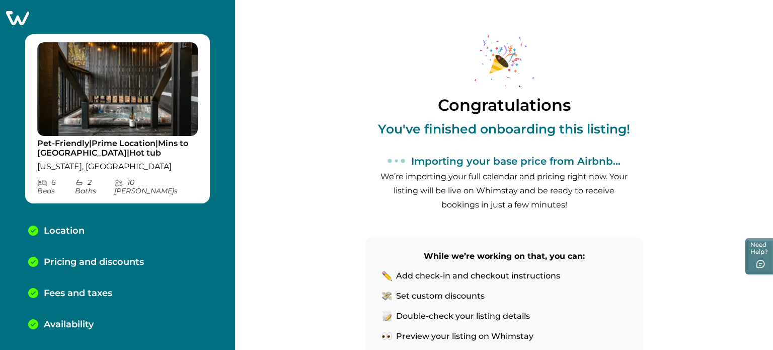
click at [20, 17] on icon at bounding box center [17, 18] width 23 height 14
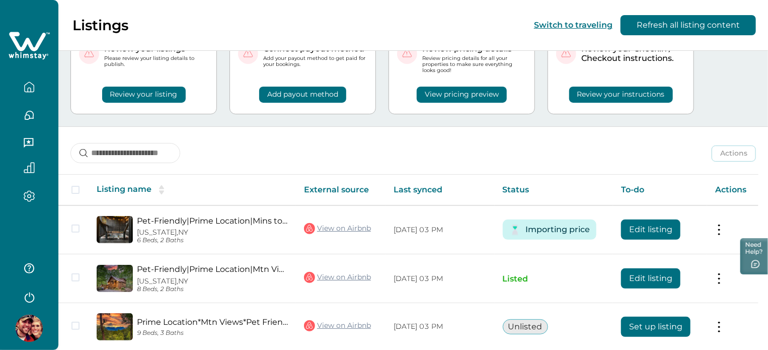
scroll to position [101, 0]
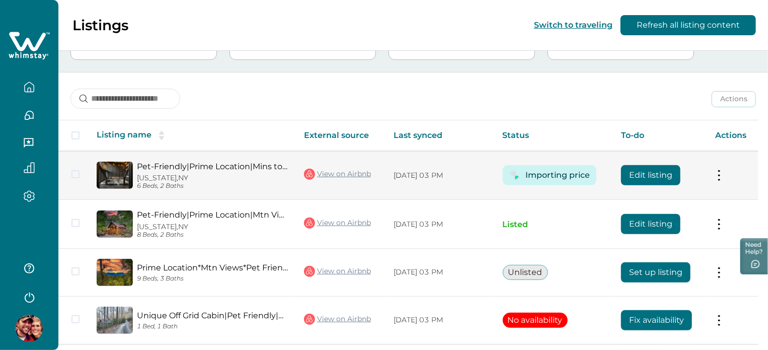
click at [672, 171] on button "Edit listing" at bounding box center [650, 175] width 59 height 20
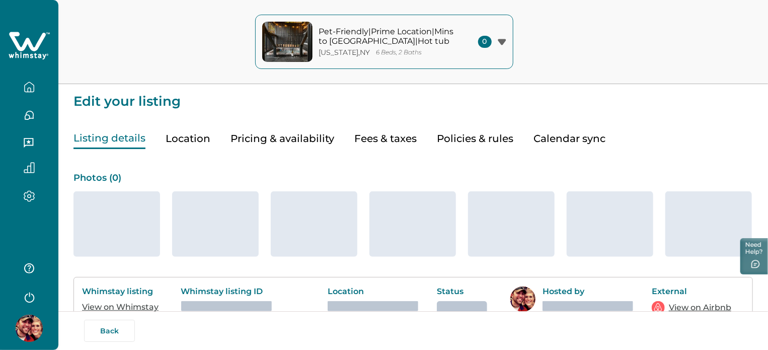
click at [258, 134] on button "Pricing & availability" at bounding box center [282, 138] width 104 height 21
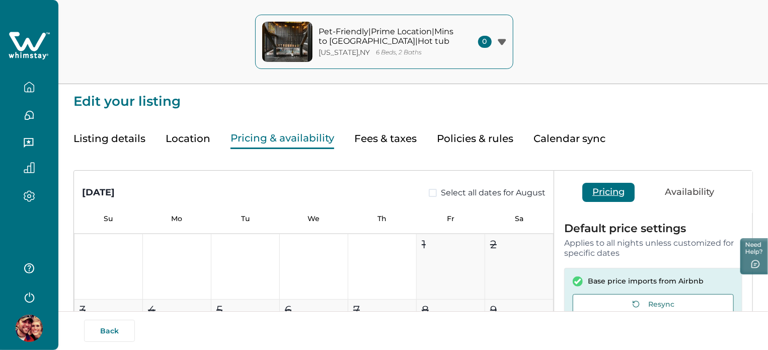
type input "**"
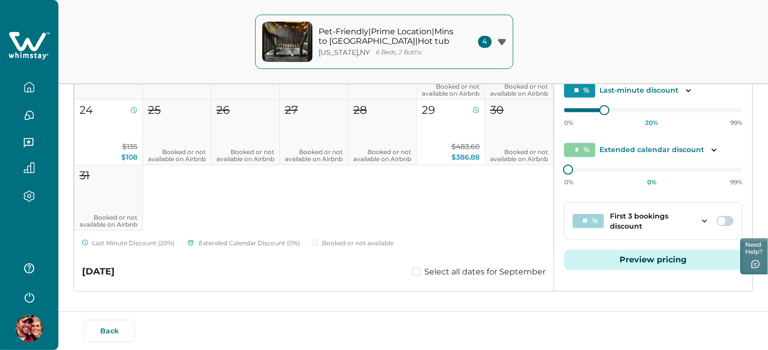
scroll to position [201, 0]
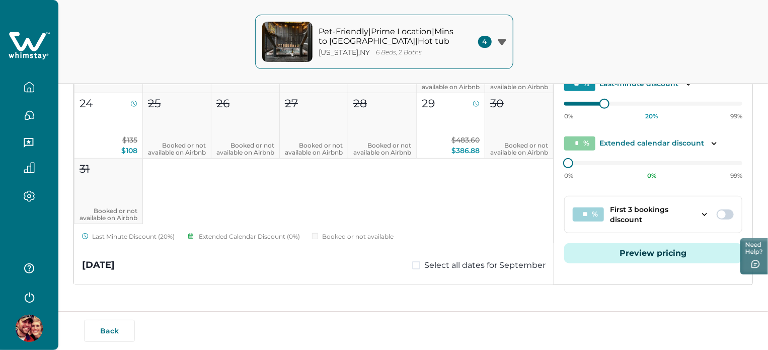
click at [717, 211] on span at bounding box center [721, 214] width 8 height 8
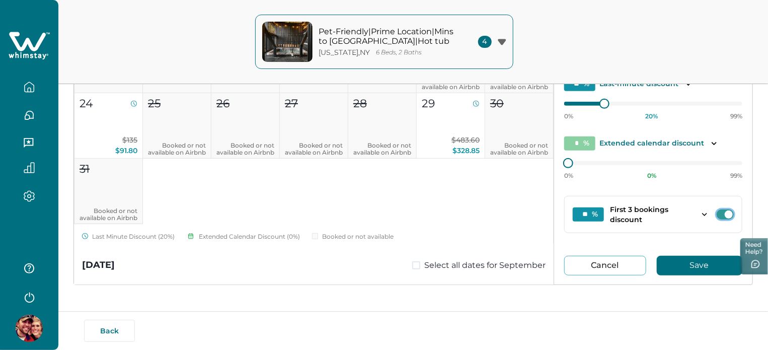
click at [656, 261] on button "Save" at bounding box center [699, 266] width 86 height 20
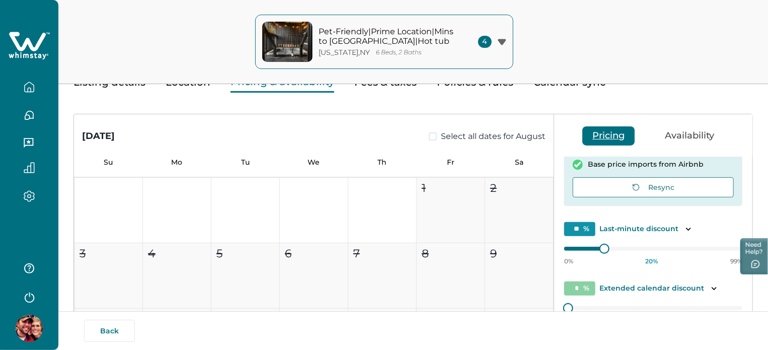
scroll to position [0, 0]
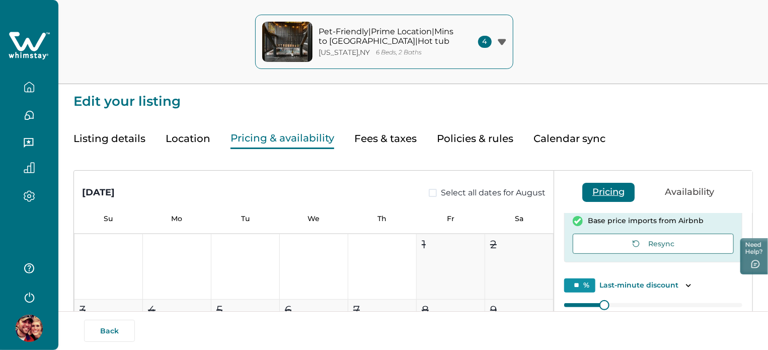
click at [125, 130] on button "Listing details" at bounding box center [109, 138] width 72 height 21
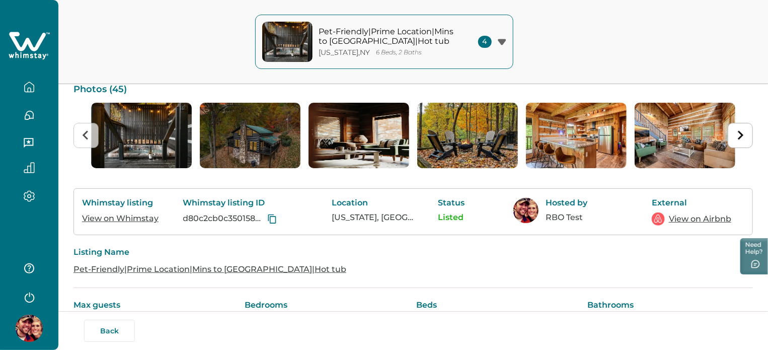
scroll to position [151, 0]
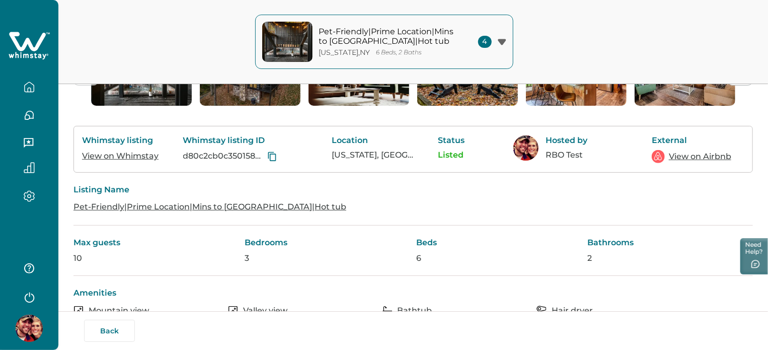
click at [135, 160] on link "View on Whimstay" at bounding box center [120, 156] width 76 height 10
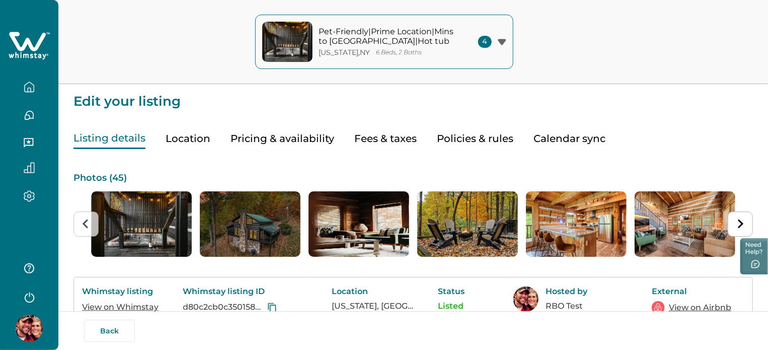
drag, startPoint x: 264, startPoint y: 136, endPoint x: 700, endPoint y: 116, distance: 436.0
click at [264, 136] on button "Pricing & availability" at bounding box center [282, 138] width 104 height 21
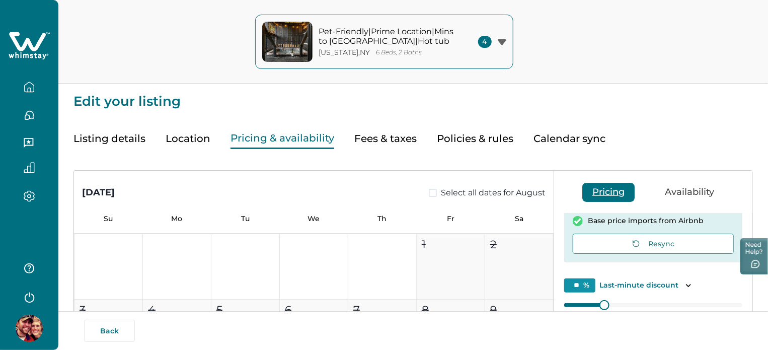
click at [27, 88] on icon "button" at bounding box center [29, 86] width 11 height 11
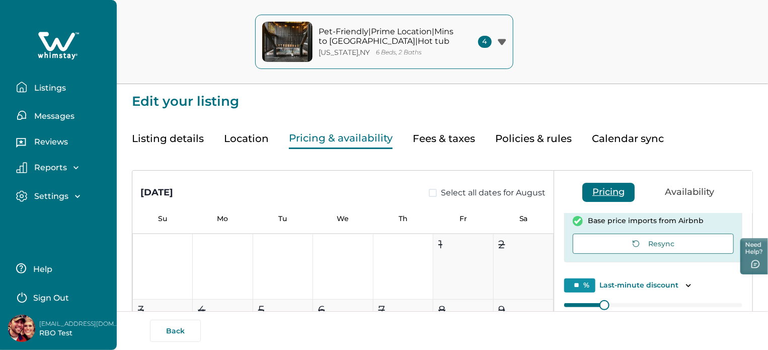
click at [28, 88] on button "Listings" at bounding box center [62, 87] width 93 height 20
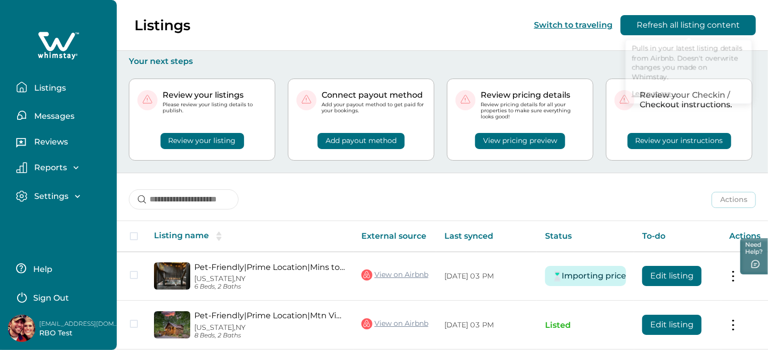
click at [711, 30] on button "Refresh all listing content" at bounding box center [687, 25] width 135 height 20
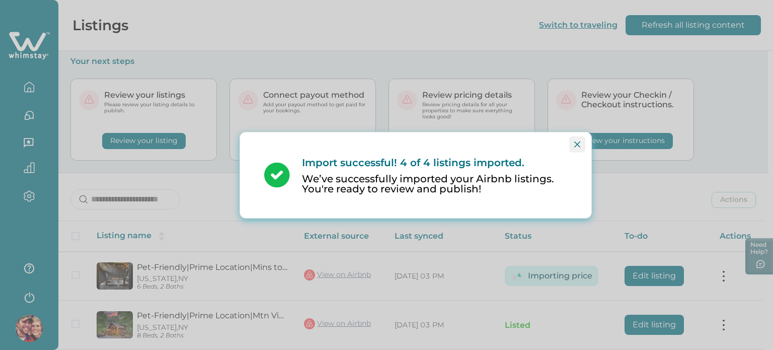
click at [576, 146] on icon "Close" at bounding box center [577, 144] width 6 height 6
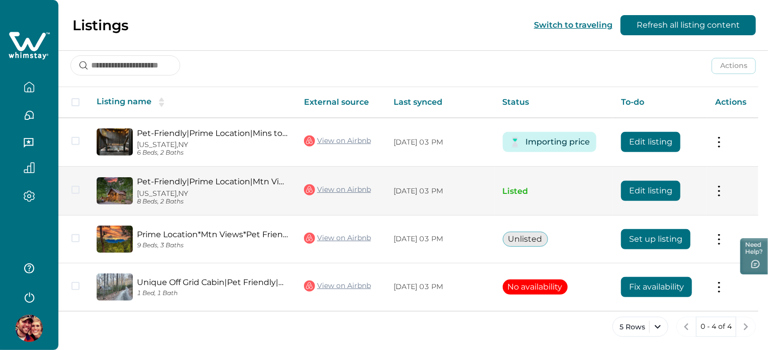
scroll to position [135, 0]
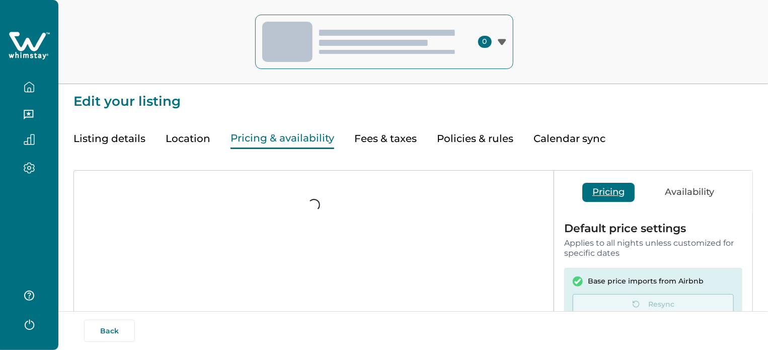
click at [116, 133] on button "Listing details" at bounding box center [109, 138] width 72 height 21
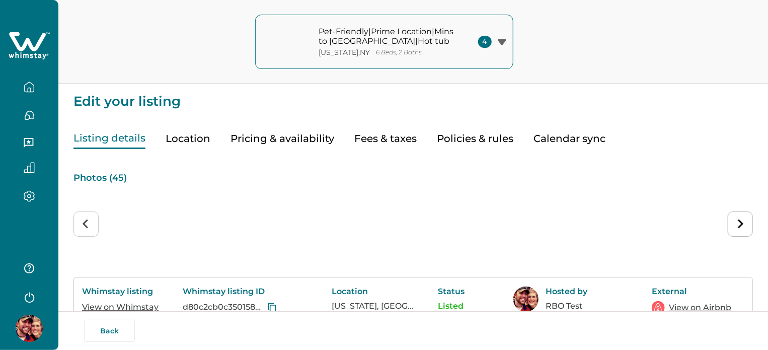
scroll to position [151, 0]
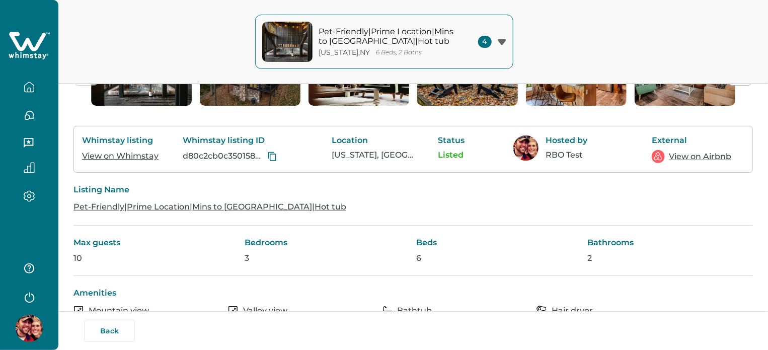
click at [139, 160] on link "View on Whimstay" at bounding box center [120, 156] width 76 height 10
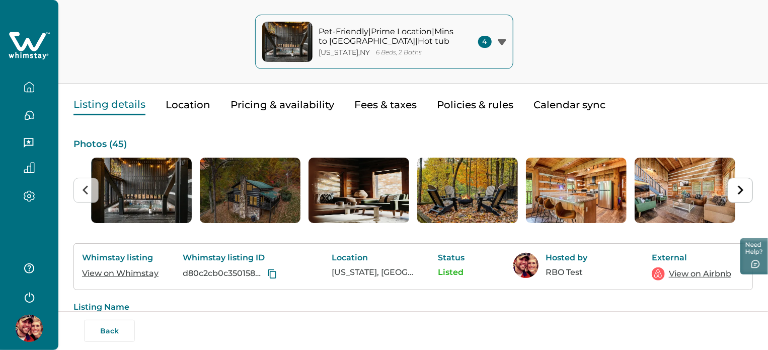
scroll to position [0, 0]
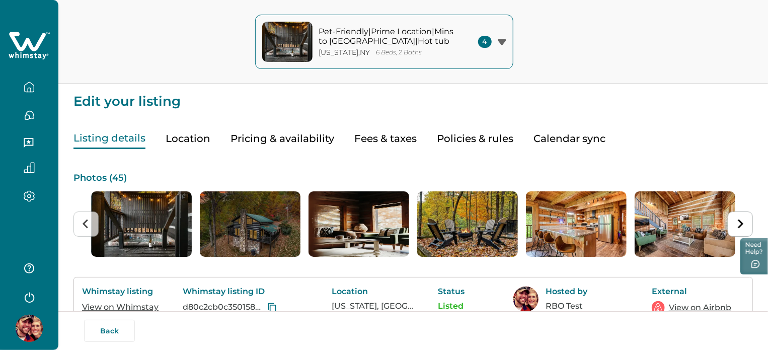
click at [30, 73] on div at bounding box center [29, 83] width 42 height 28
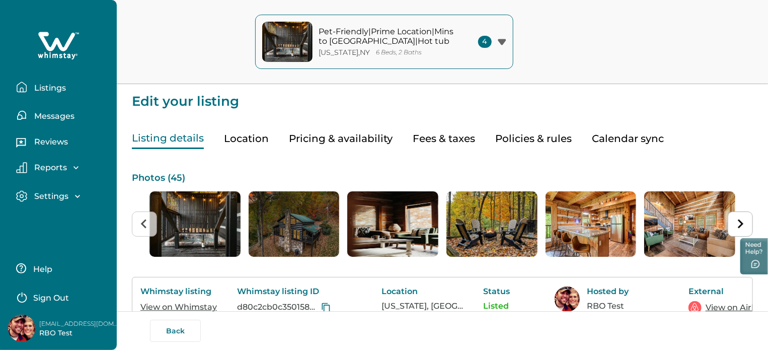
click at [31, 96] on button "Listings" at bounding box center [62, 87] width 93 height 20
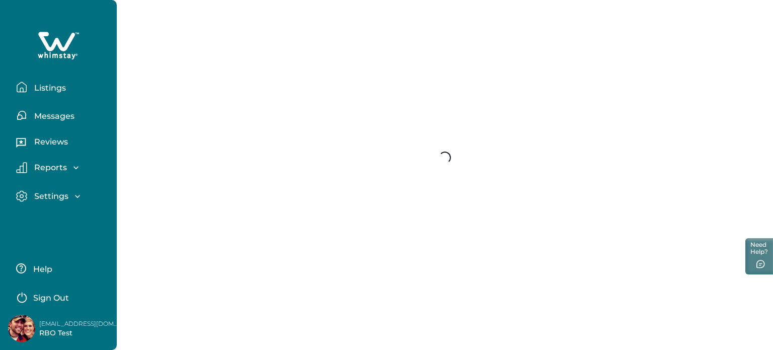
click at [31, 93] on button "Listings" at bounding box center [62, 87] width 93 height 20
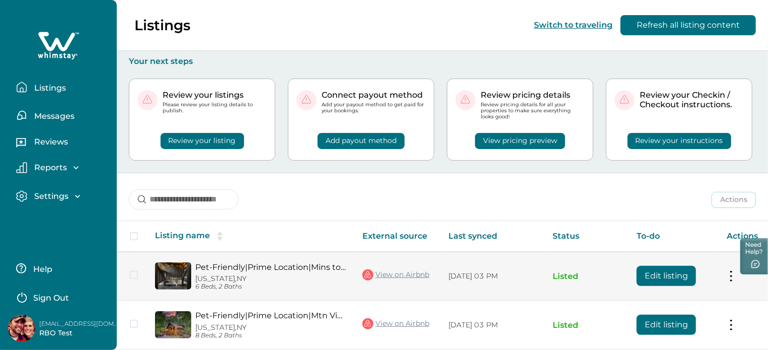
click at [672, 281] on button "Edit listing" at bounding box center [665, 276] width 59 height 20
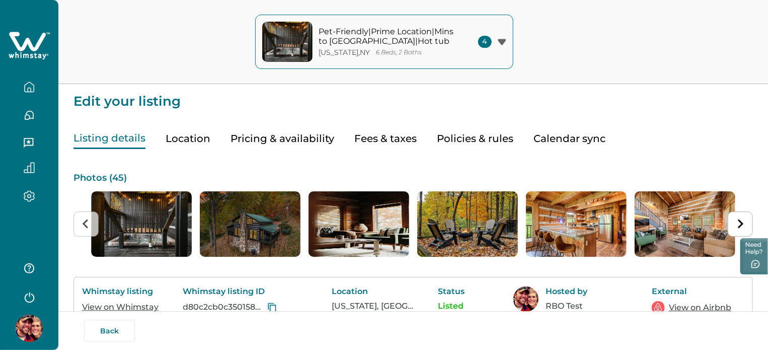
click at [278, 139] on button "Pricing & availability" at bounding box center [282, 138] width 104 height 21
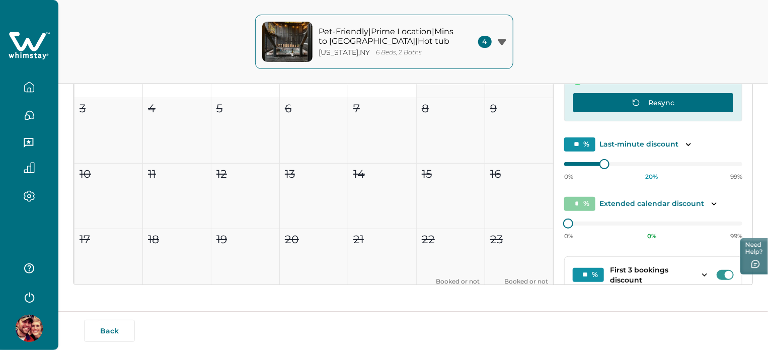
click at [643, 94] on button "Resync" at bounding box center [652, 103] width 161 height 20
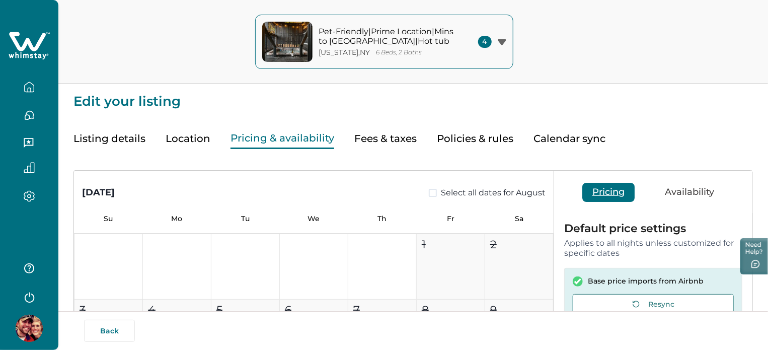
drag, startPoint x: 108, startPoint y: 138, endPoint x: 150, endPoint y: 157, distance: 46.8
click at [108, 138] on button "Listing details" at bounding box center [109, 138] width 72 height 21
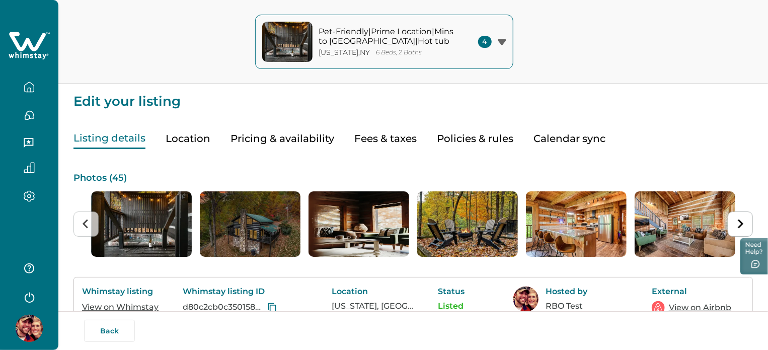
scroll to position [50, 0]
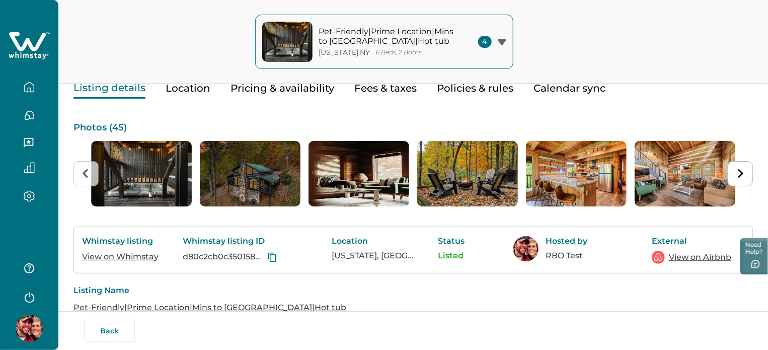
click at [131, 261] on div "Whimstay listing View on Whimstay" at bounding box center [122, 250] width 80 height 28
click at [134, 261] on link "View on Whimstay" at bounding box center [120, 257] width 76 height 10
